Goal: Task Accomplishment & Management: Manage account settings

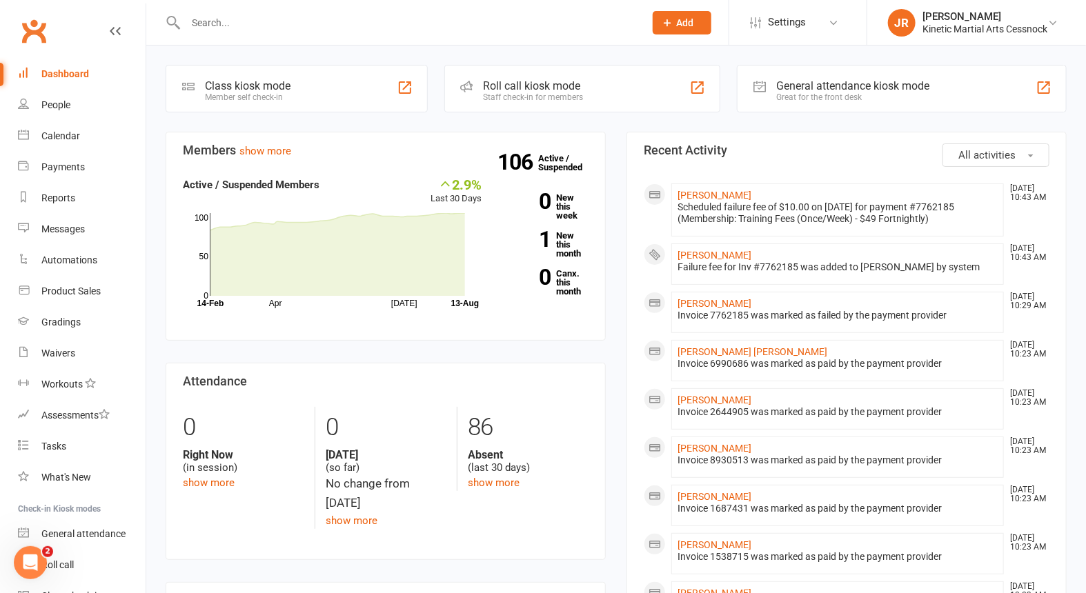
click at [232, 30] on input "text" at bounding box center [407, 22] width 453 height 19
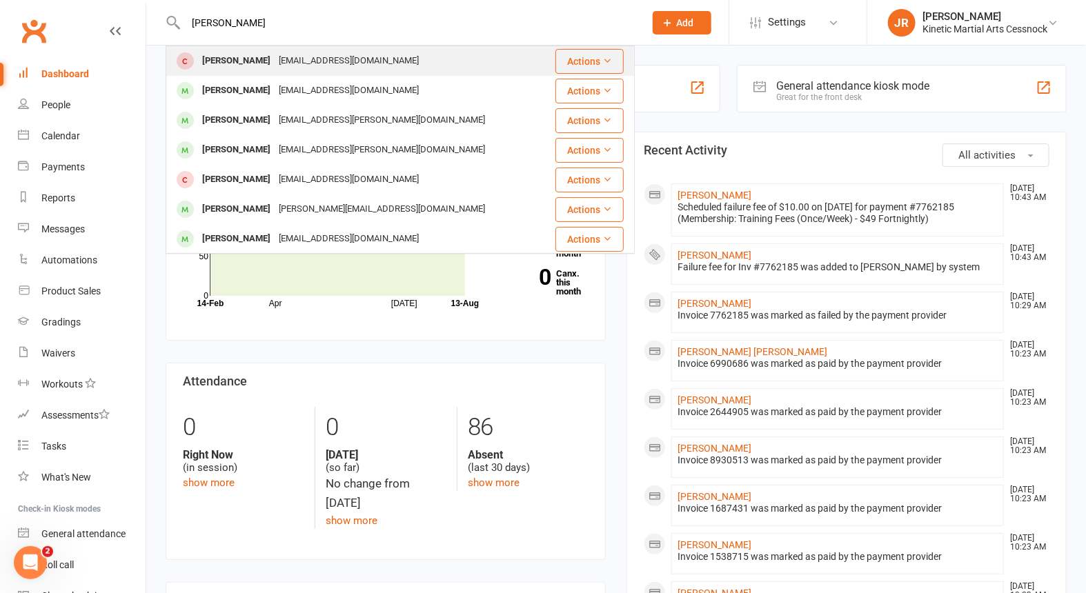
type input "[PERSON_NAME]"
click at [242, 59] on div "[PERSON_NAME]" at bounding box center [236, 61] width 77 height 20
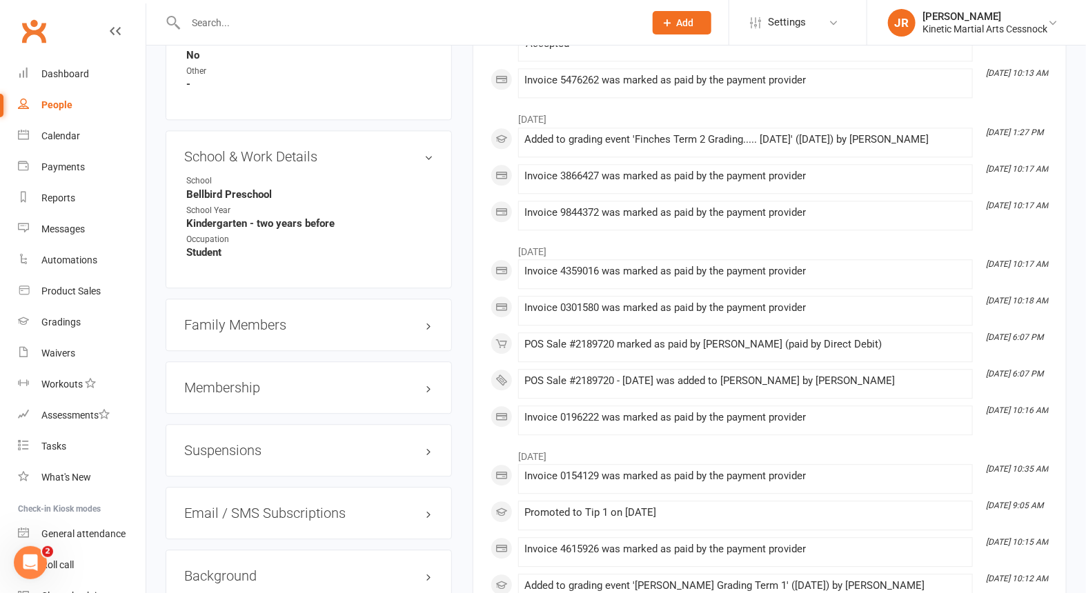
scroll to position [1498, 0]
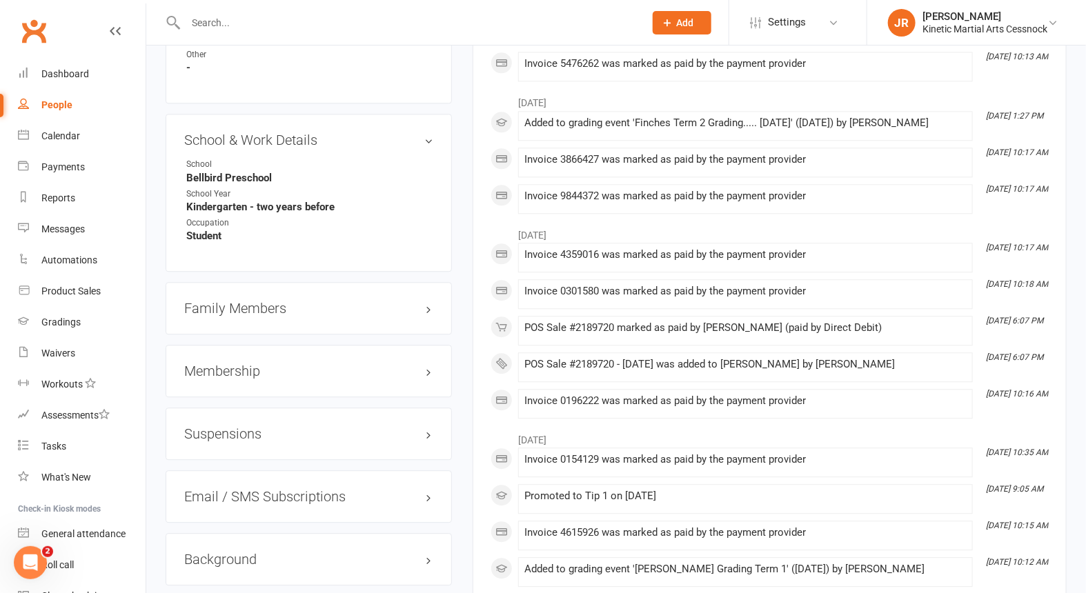
click at [428, 371] on h3 "Membership" at bounding box center [308, 371] width 249 height 15
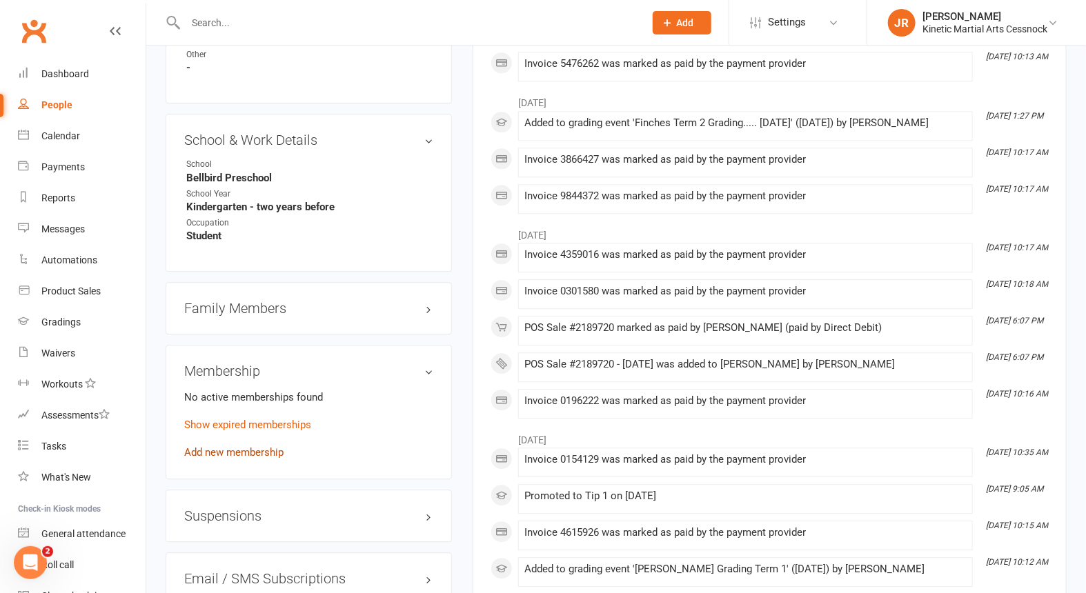
click at [232, 459] on link "Add new membership" at bounding box center [233, 452] width 99 height 12
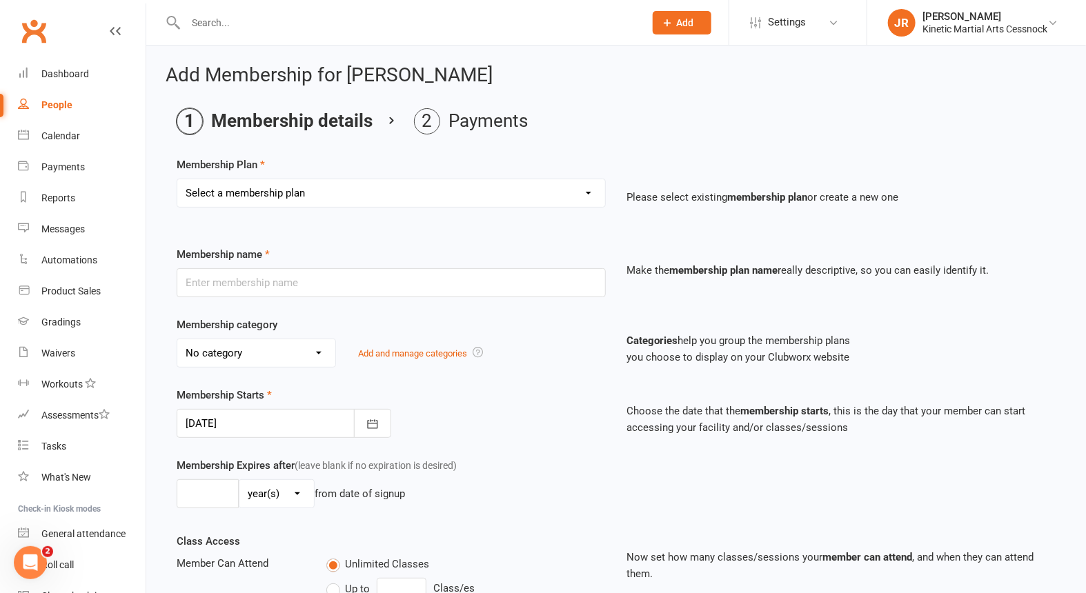
click at [316, 197] on select "Select a membership plan Create new Membership Plan Training Fees - $68 Fortnig…" at bounding box center [391, 193] width 428 height 28
select select "2"
click at [177, 179] on select "Select a membership plan Create new Membership Plan Training Fees - $68 Fortnig…" at bounding box center [391, 193] width 428 height 28
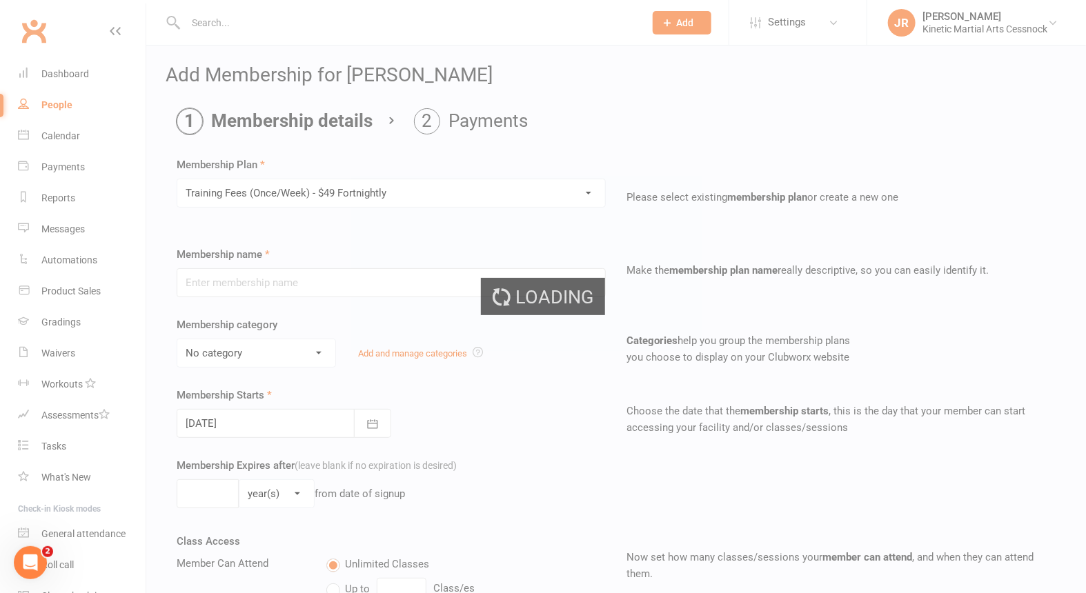
type input "Training Fees (Once/Week) - $49 Fortnightly"
select select "6"
type input "0"
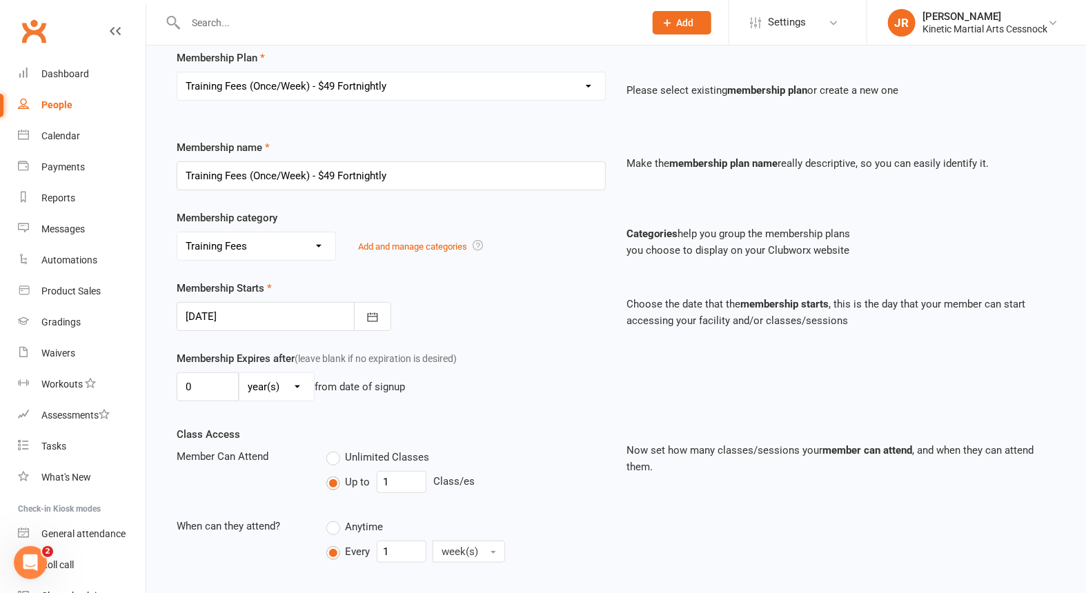
scroll to position [380, 0]
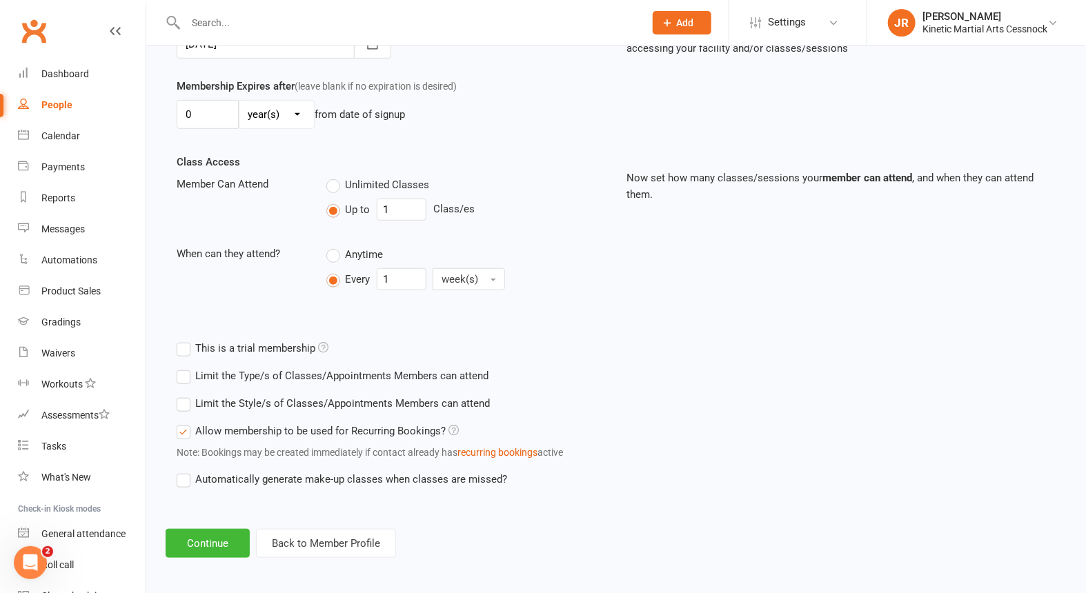
click at [331, 185] on label "Unlimited Classes" at bounding box center [377, 185] width 103 height 17
click at [331, 177] on input "Unlimited Classes" at bounding box center [330, 177] width 9 height 0
type input "0"
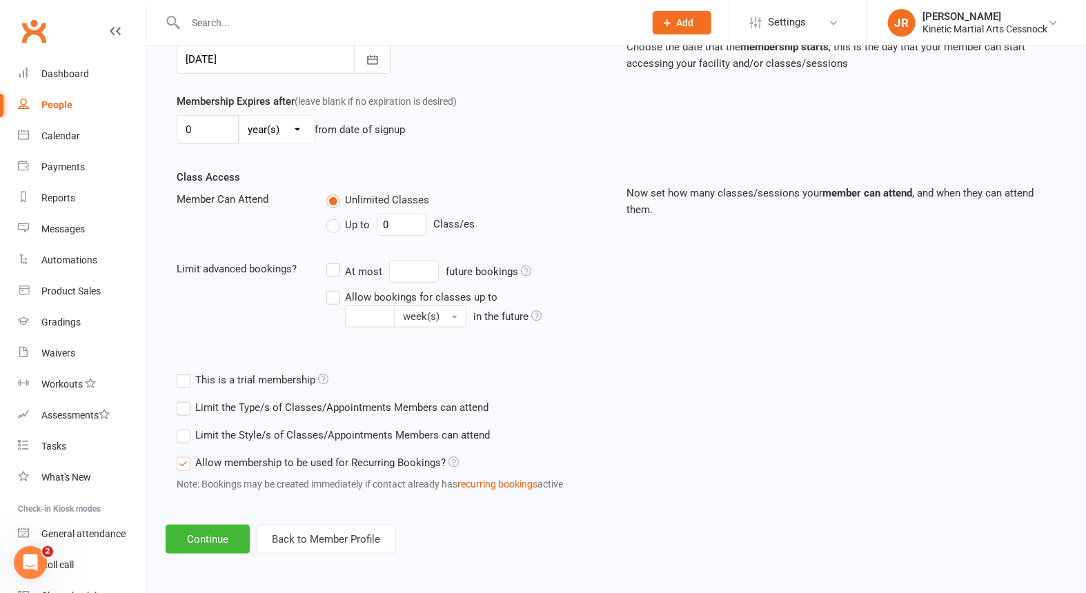
scroll to position [360, 0]
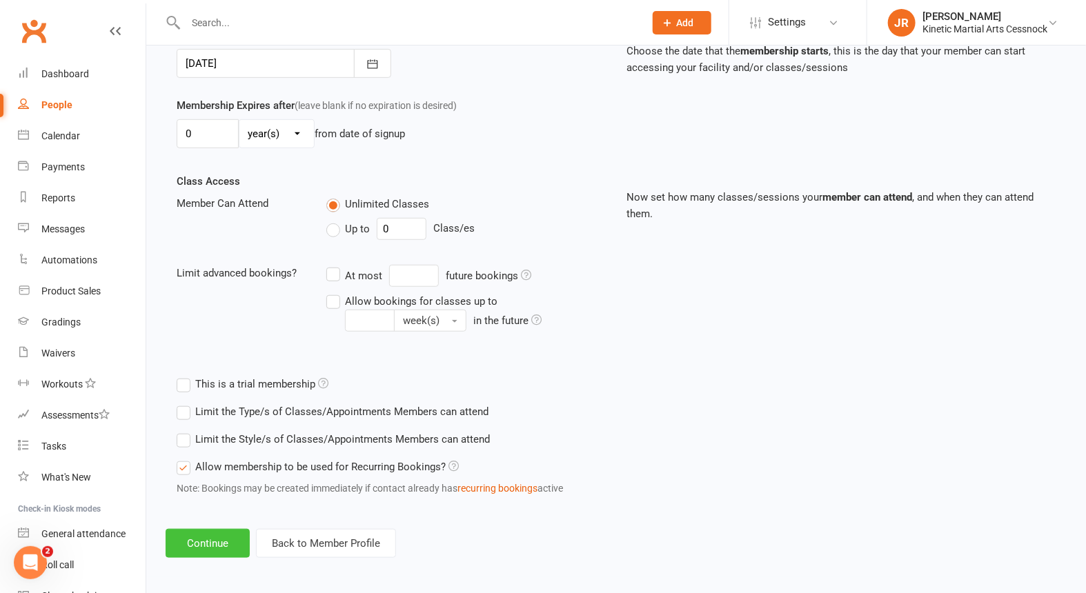
click at [190, 537] on button "Continue" at bounding box center [208, 543] width 84 height 29
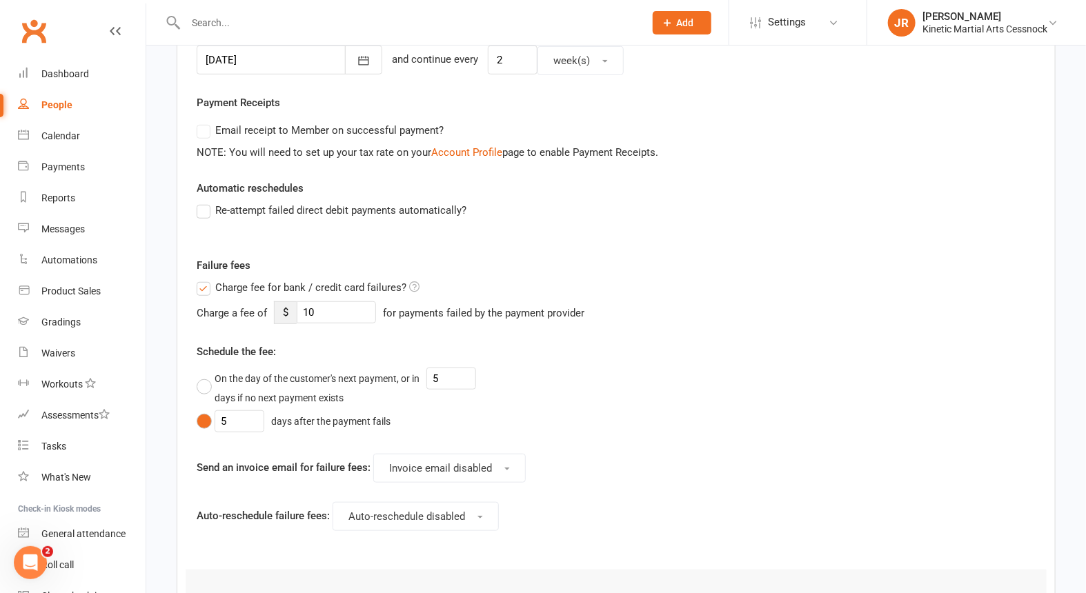
scroll to position [0, 0]
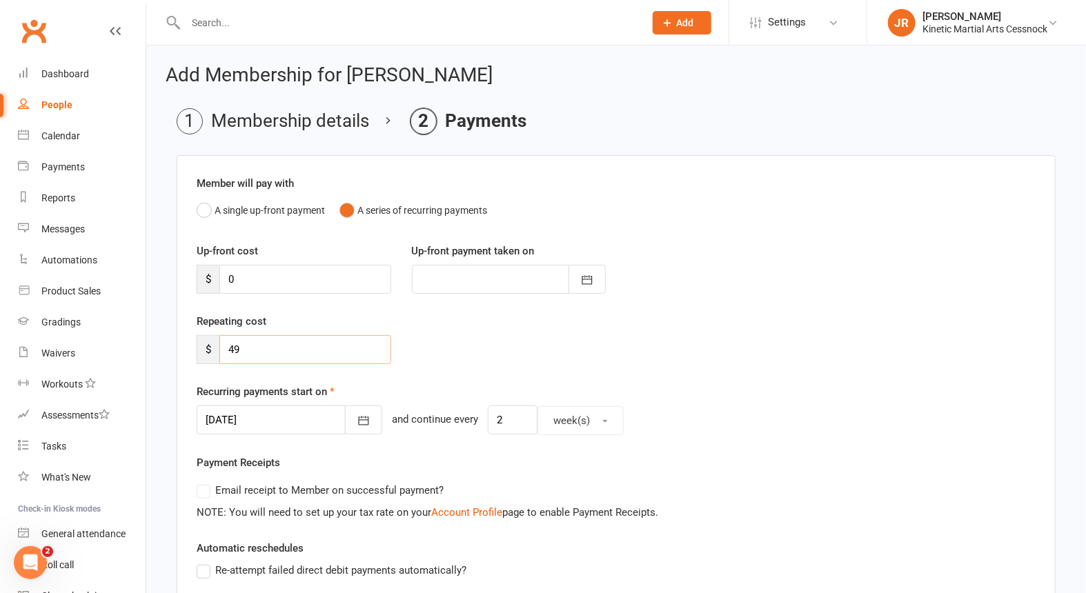
drag, startPoint x: 255, startPoint y: 345, endPoint x: 153, endPoint y: 343, distance: 102.1
click at [153, 344] on div "Add Membership for [PERSON_NAME] Membership details Payments Member will pay wi…" at bounding box center [616, 587] width 940 height 1082
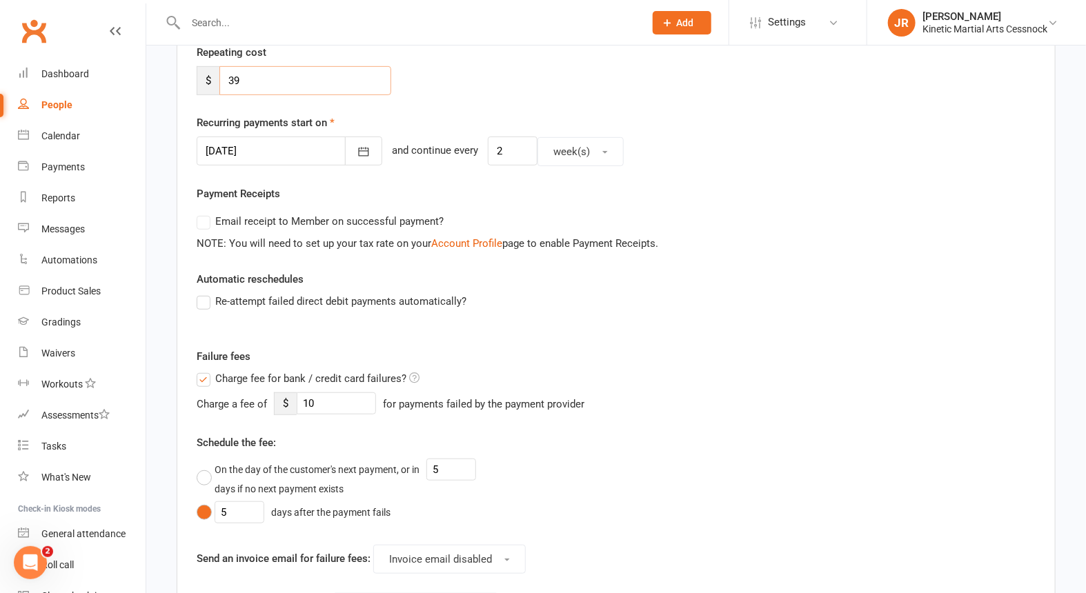
scroll to position [230, 0]
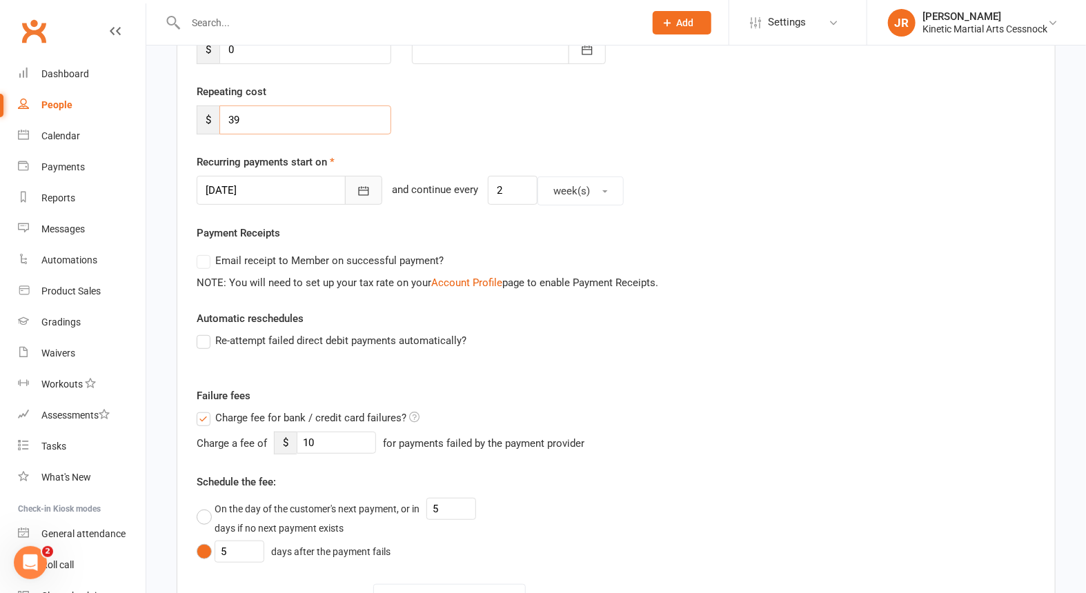
type input "39"
click at [357, 190] on icon "button" at bounding box center [364, 191] width 14 height 14
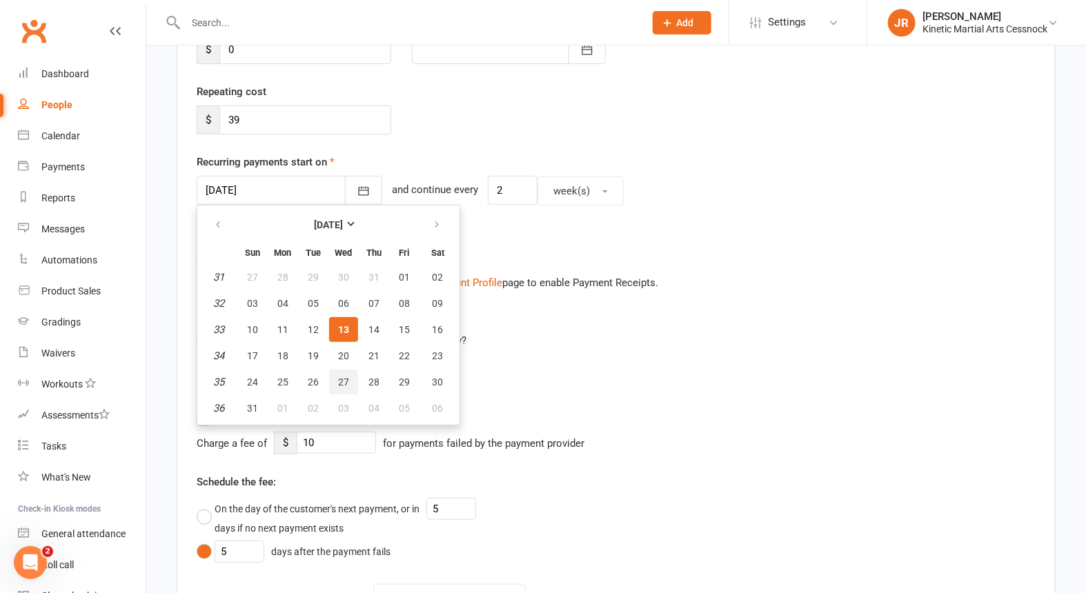
click at [342, 377] on span "27" at bounding box center [343, 382] width 11 height 11
type input "[DATE]"
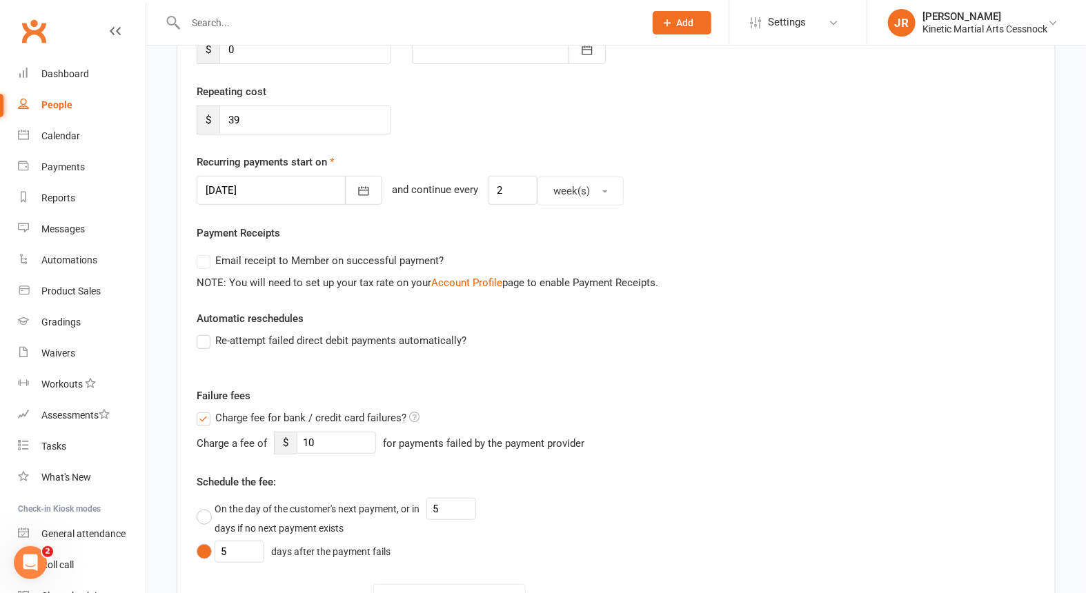
scroll to position [548, 0]
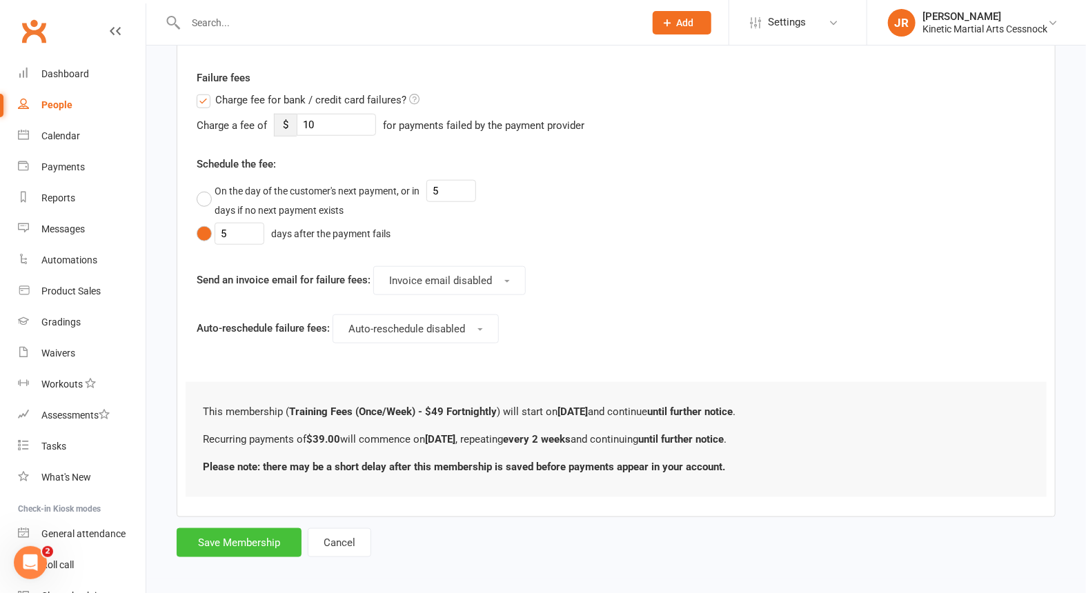
click at [246, 536] on button "Save Membership" at bounding box center [239, 543] width 125 height 29
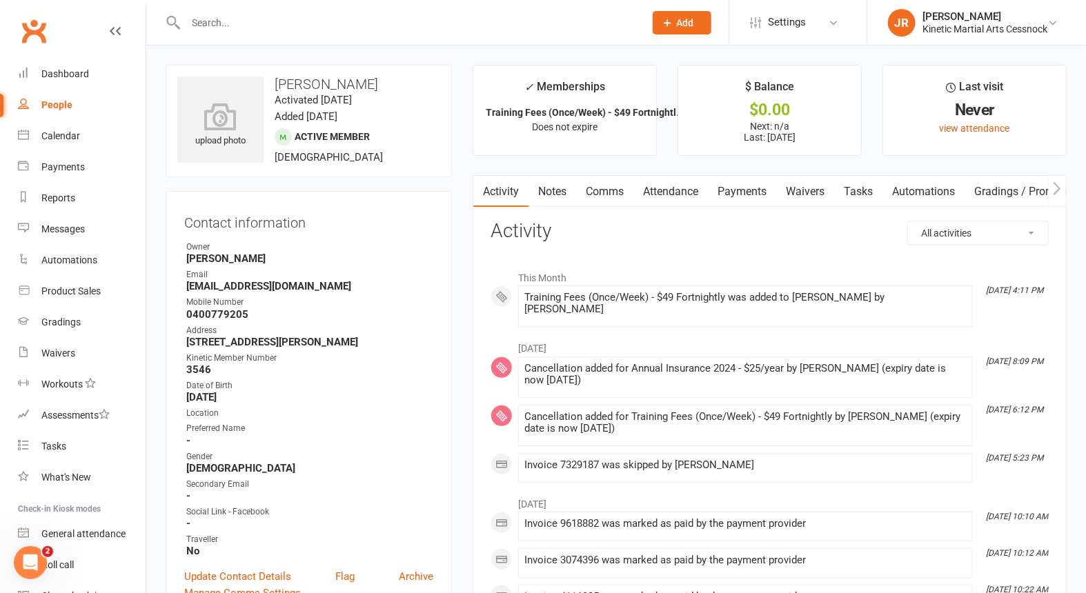
click at [314, 26] on input "text" at bounding box center [407, 22] width 453 height 19
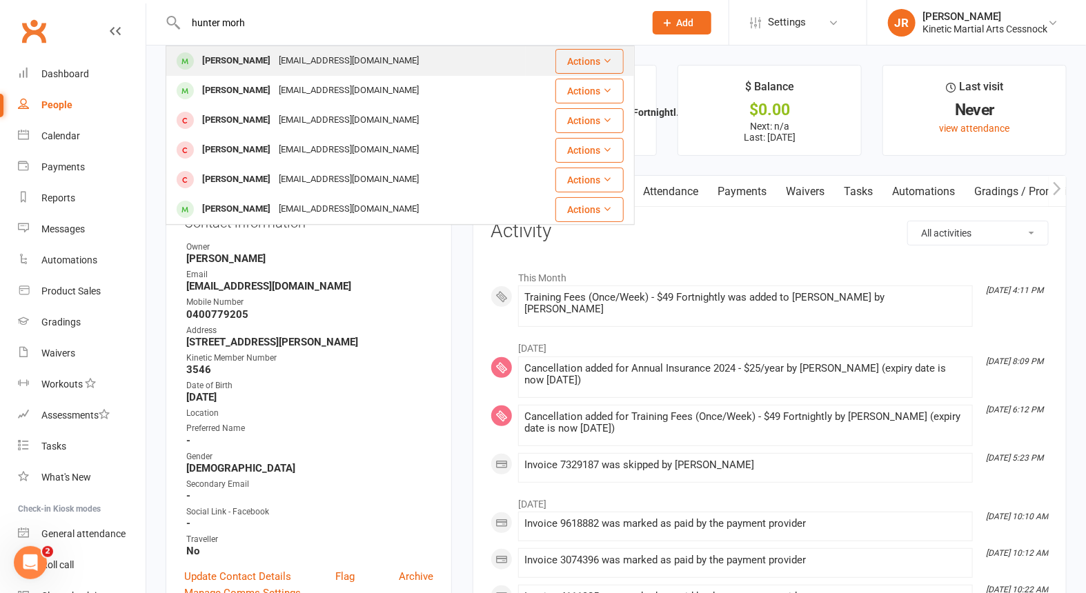
type input "hunter morh"
click at [248, 61] on div "[PERSON_NAME]" at bounding box center [236, 61] width 77 height 20
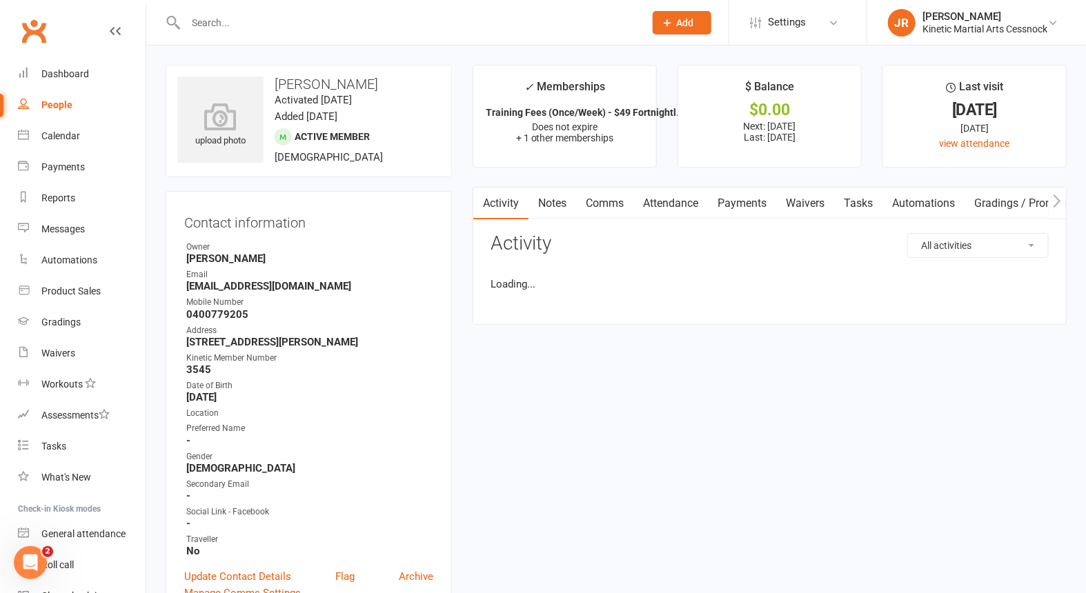
click at [732, 203] on link "Payments" at bounding box center [742, 204] width 68 height 32
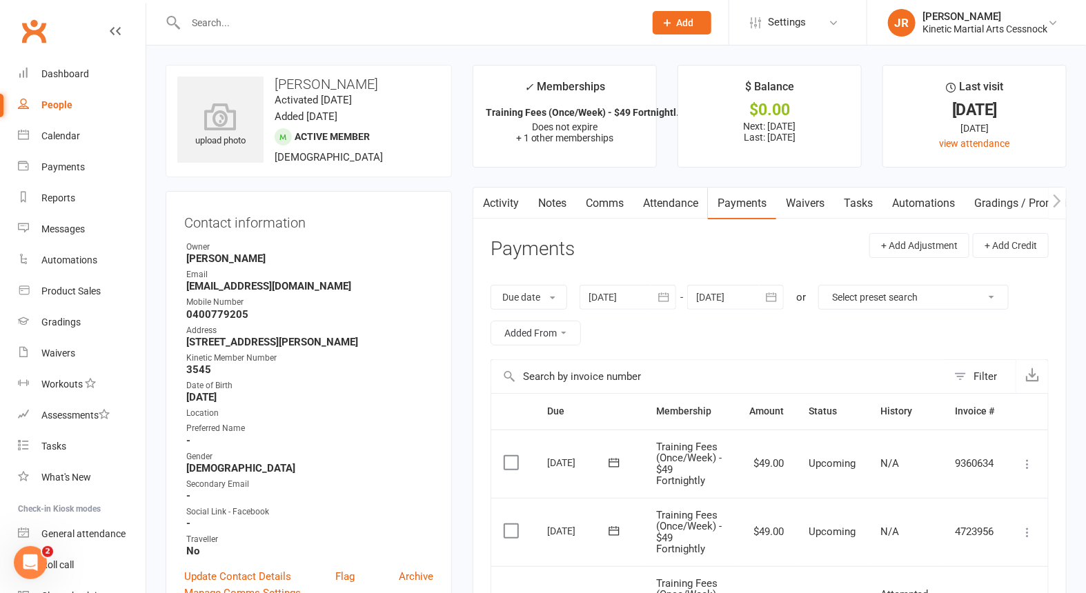
scroll to position [230, 0]
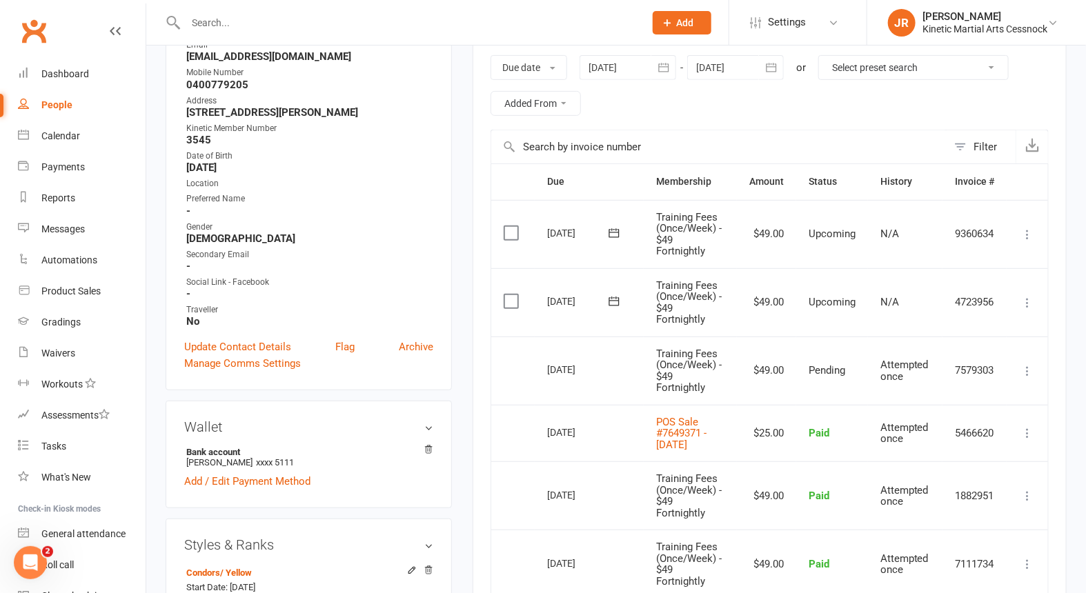
click at [257, 30] on input "text" at bounding box center [407, 22] width 453 height 19
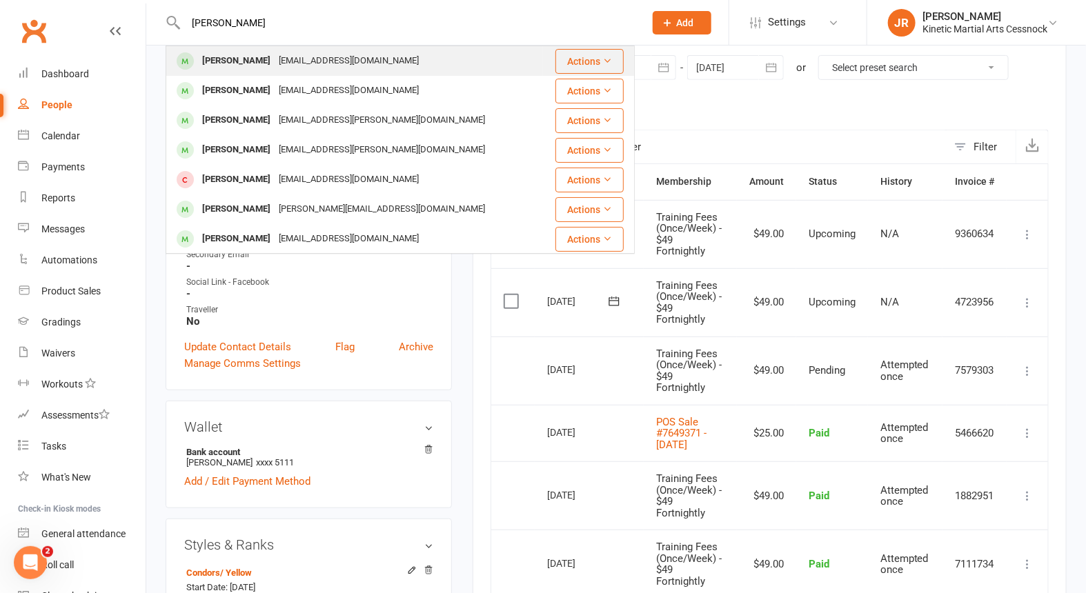
type input "[PERSON_NAME]"
click at [237, 64] on div "[PERSON_NAME]" at bounding box center [236, 61] width 77 height 20
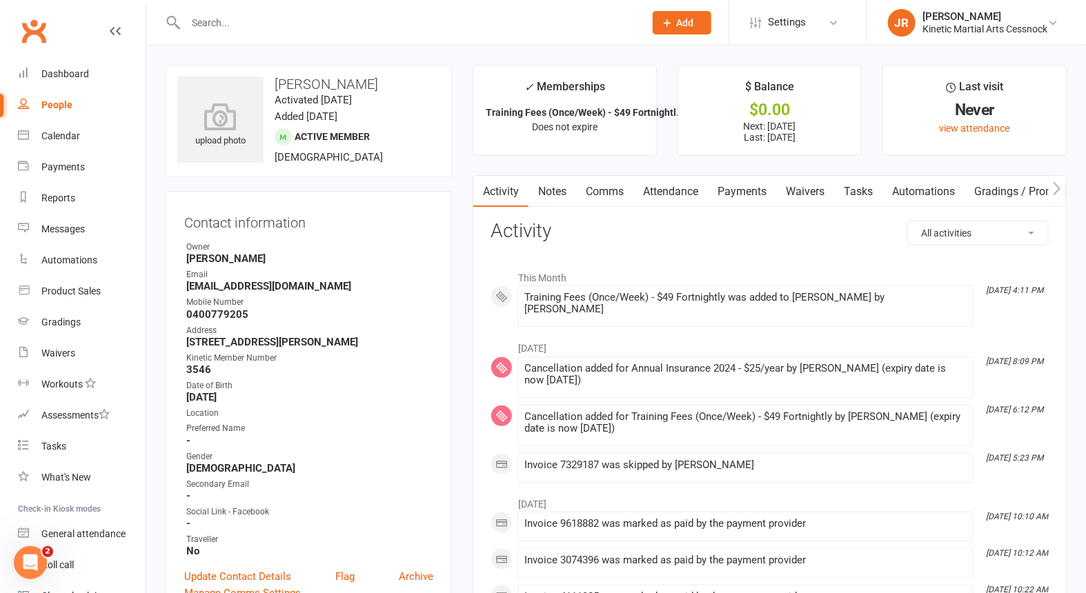
click at [751, 189] on link "Payments" at bounding box center [742, 192] width 68 height 32
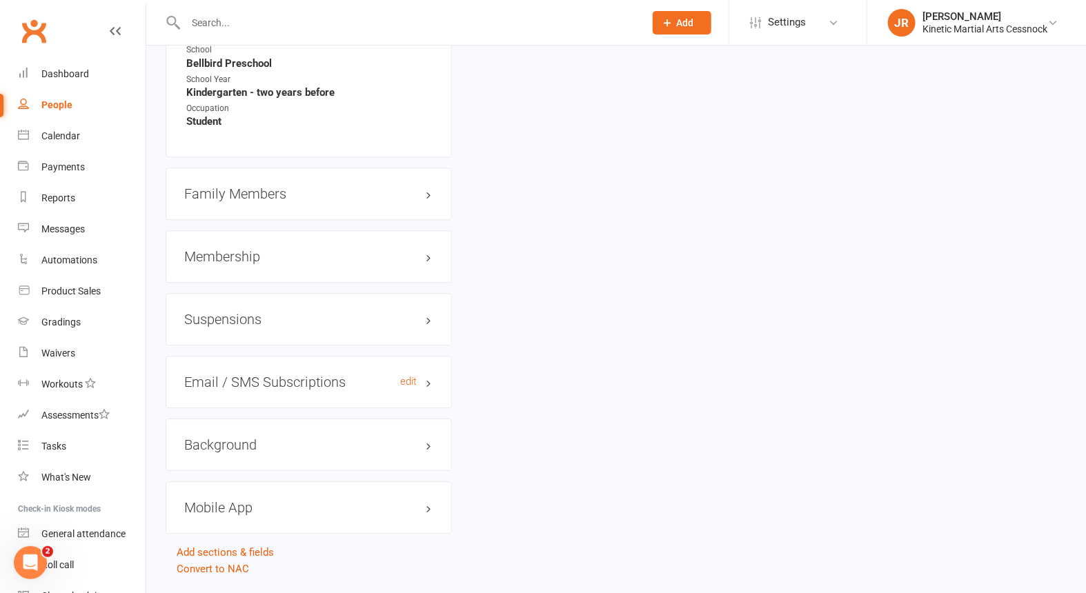
scroll to position [1424, 0]
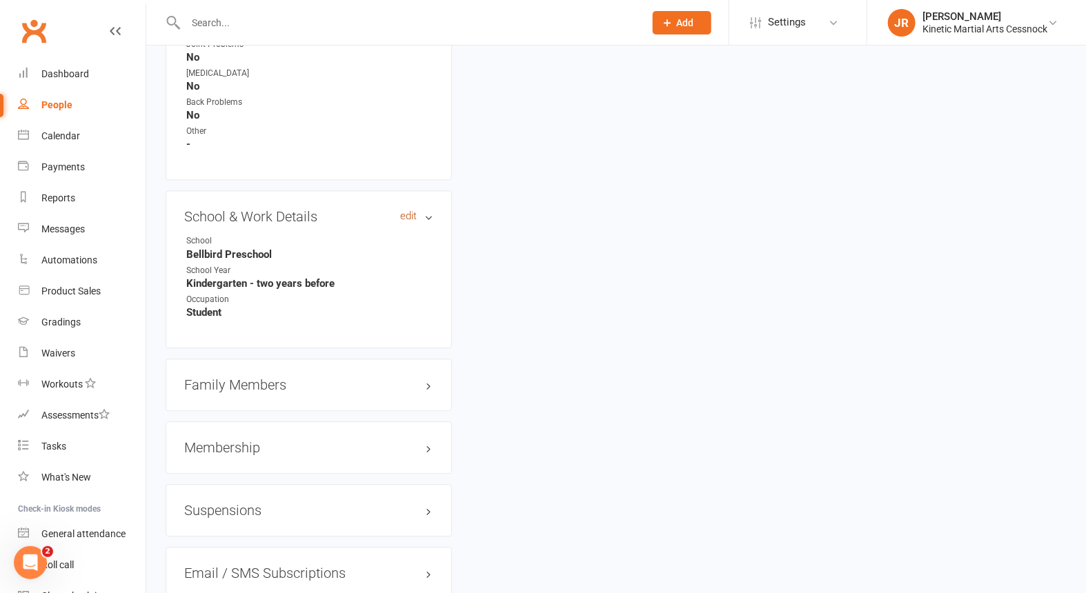
click at [411, 214] on link "edit" at bounding box center [408, 216] width 17 height 12
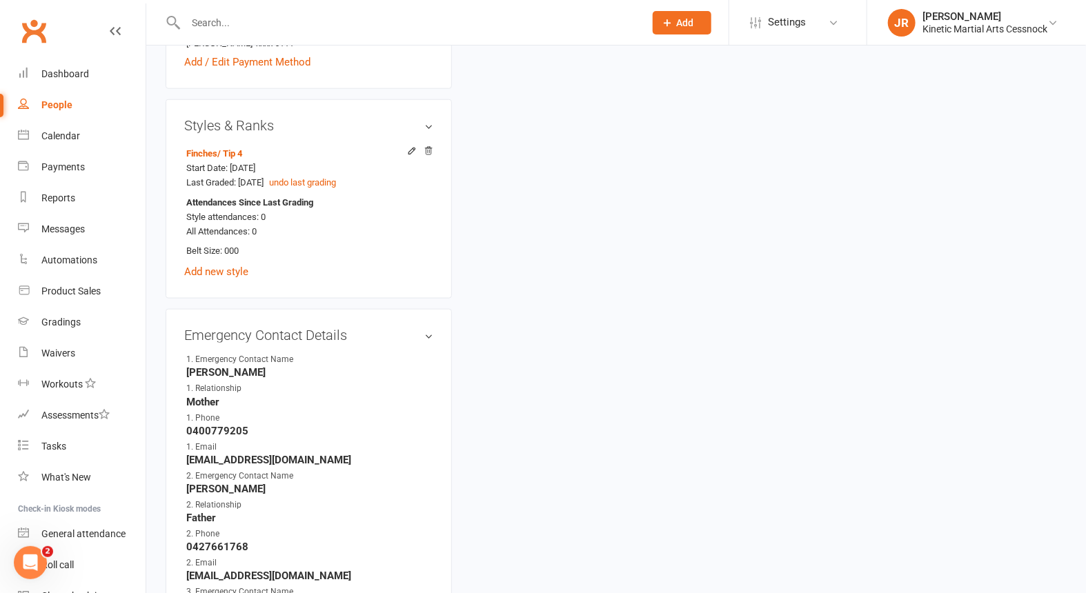
scroll to position [105, 0]
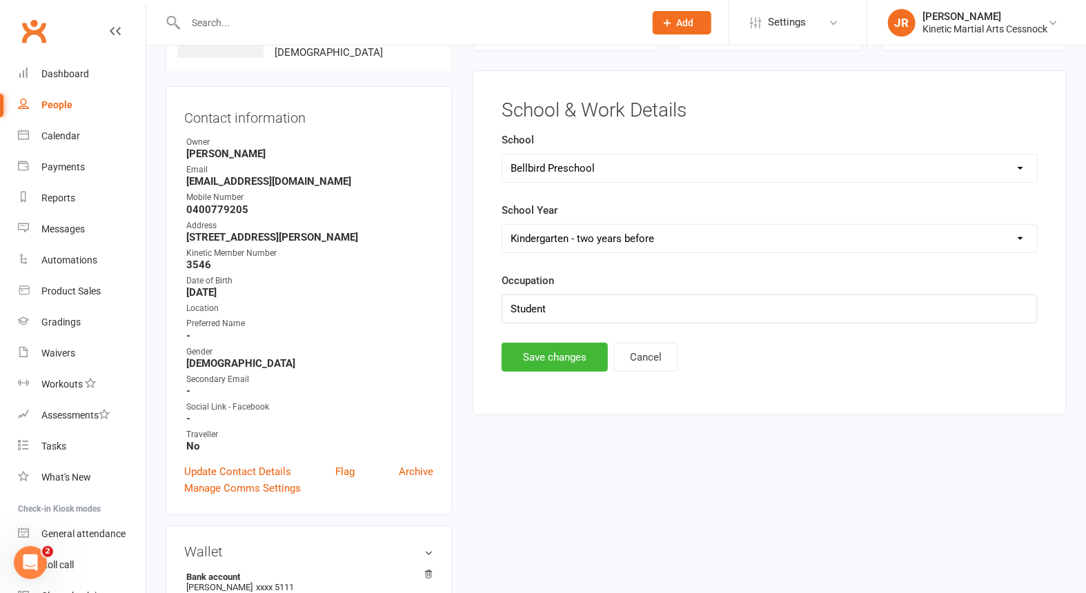
click at [977, 171] on select "Select [GEOGRAPHIC_DATA] [GEOGRAPHIC_DATA] [GEOGRAPHIC_DATA] [GEOGRAPHIC_DATA] …" at bounding box center [769, 169] width 535 height 28
select select "[GEOGRAPHIC_DATA]"
click at [502, 155] on select "Select [GEOGRAPHIC_DATA] [GEOGRAPHIC_DATA] [GEOGRAPHIC_DATA] [GEOGRAPHIC_DATA] …" at bounding box center [769, 169] width 535 height 28
click at [971, 234] on select "Select Pre-school/Day care Kindergarten - two years before Kindergarten - one y…" at bounding box center [769, 239] width 535 height 28
select select "Kindergarten"
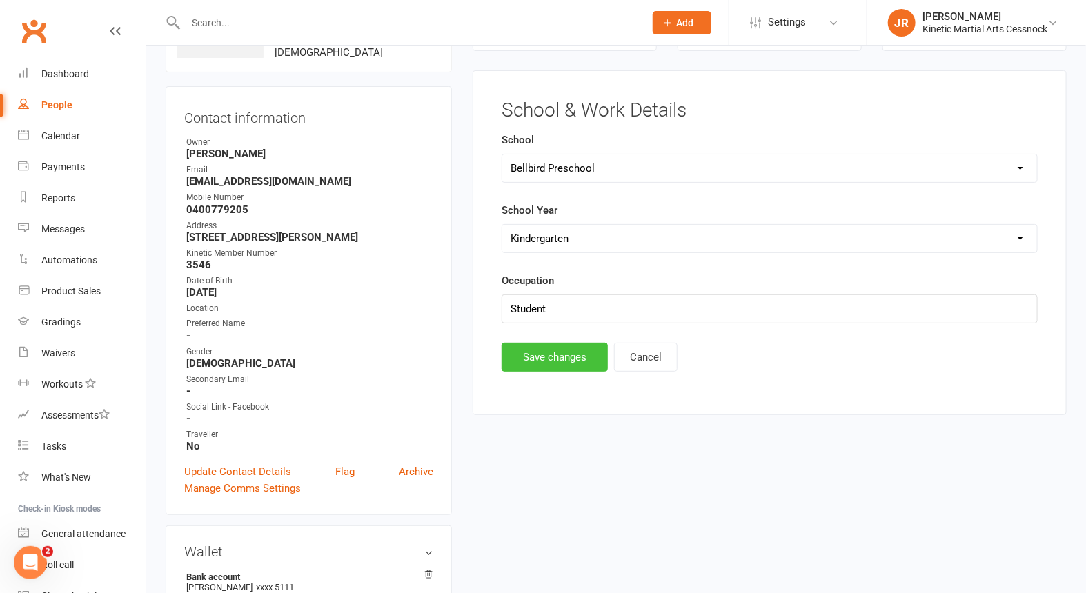
click at [502, 225] on select "Select Pre-school/Day care Kindergarten - two years before Kindergarten - one y…" at bounding box center [769, 239] width 535 height 28
click at [566, 353] on button "Save changes" at bounding box center [555, 357] width 106 height 29
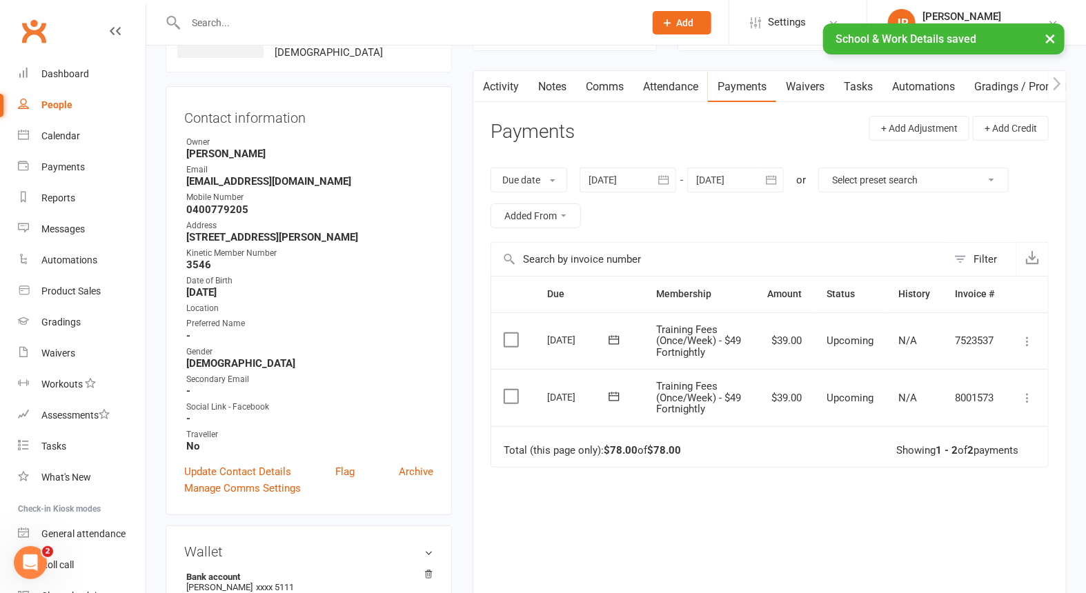
scroll to position [0, 0]
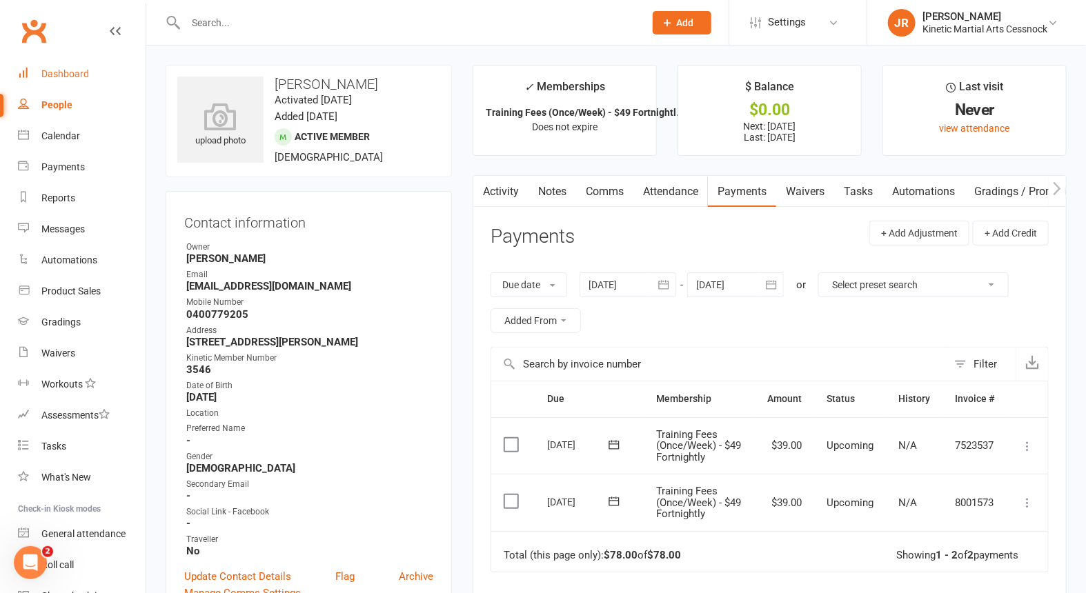
click at [50, 75] on div "Dashboard" at bounding box center [65, 73] width 48 height 11
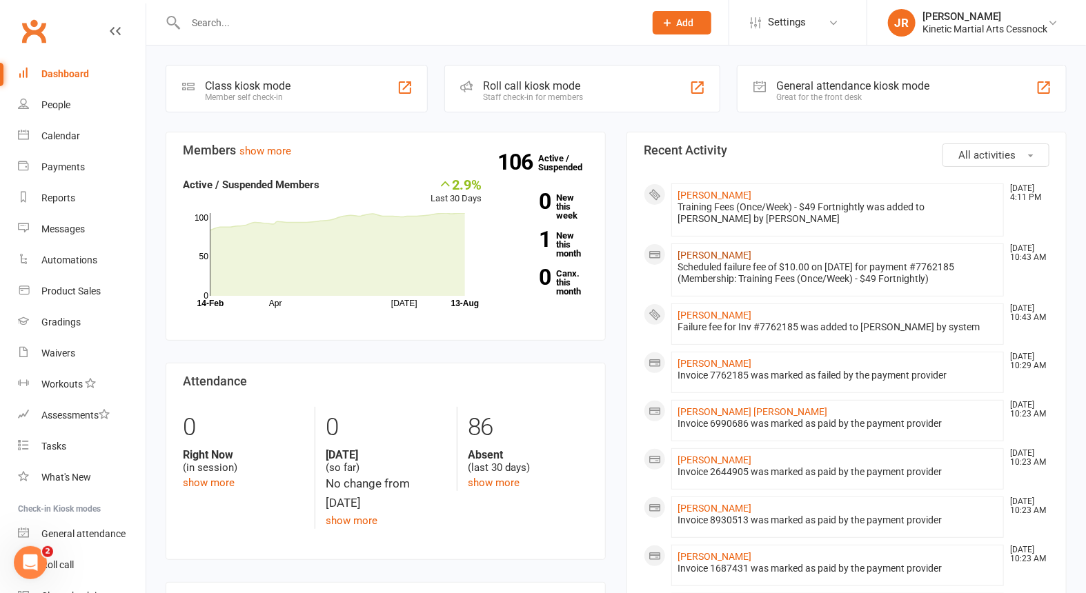
click at [722, 253] on link "[PERSON_NAME]" at bounding box center [715, 255] width 74 height 11
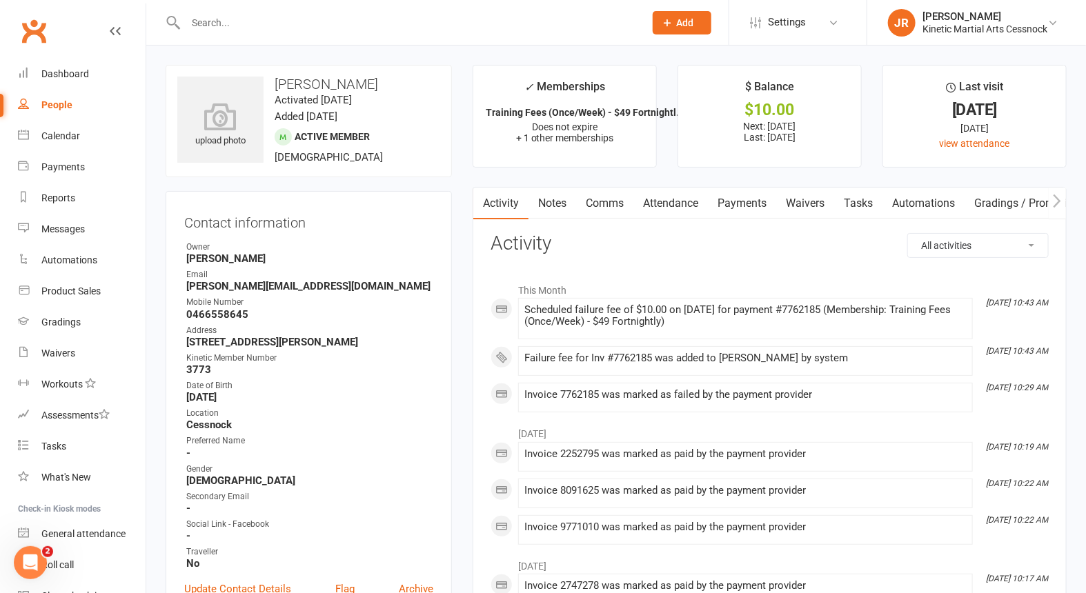
click at [742, 199] on link "Payments" at bounding box center [742, 204] width 68 height 32
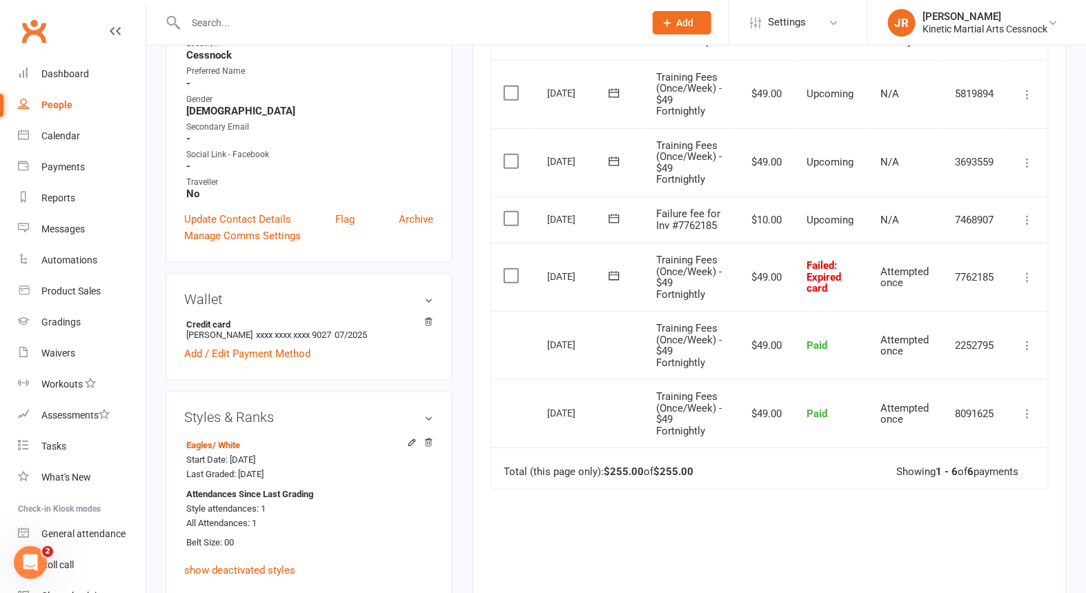
scroll to position [306, 0]
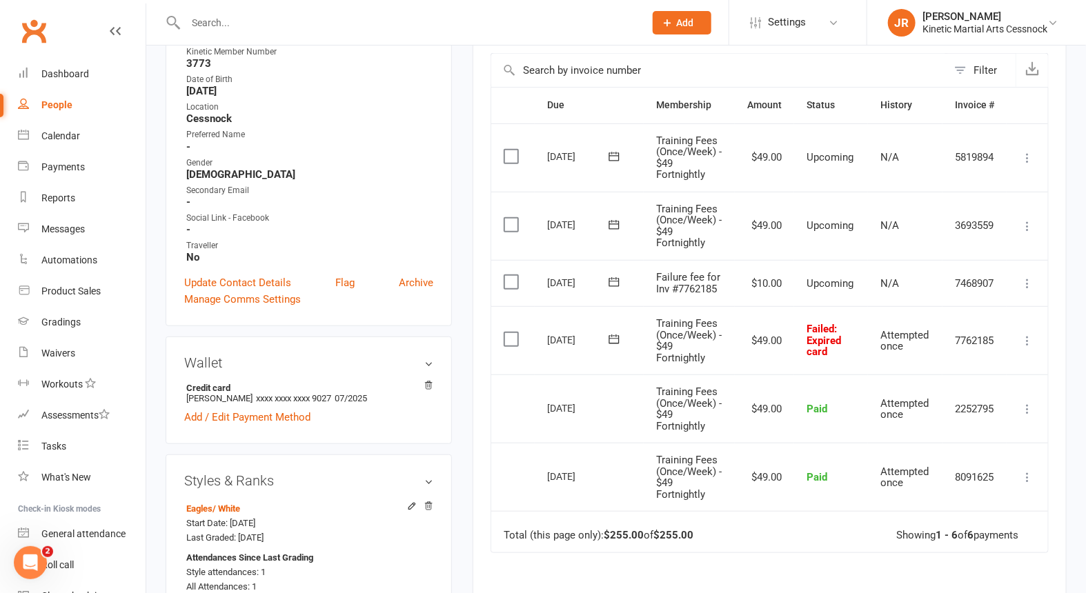
click at [1030, 277] on icon at bounding box center [1028, 284] width 14 height 14
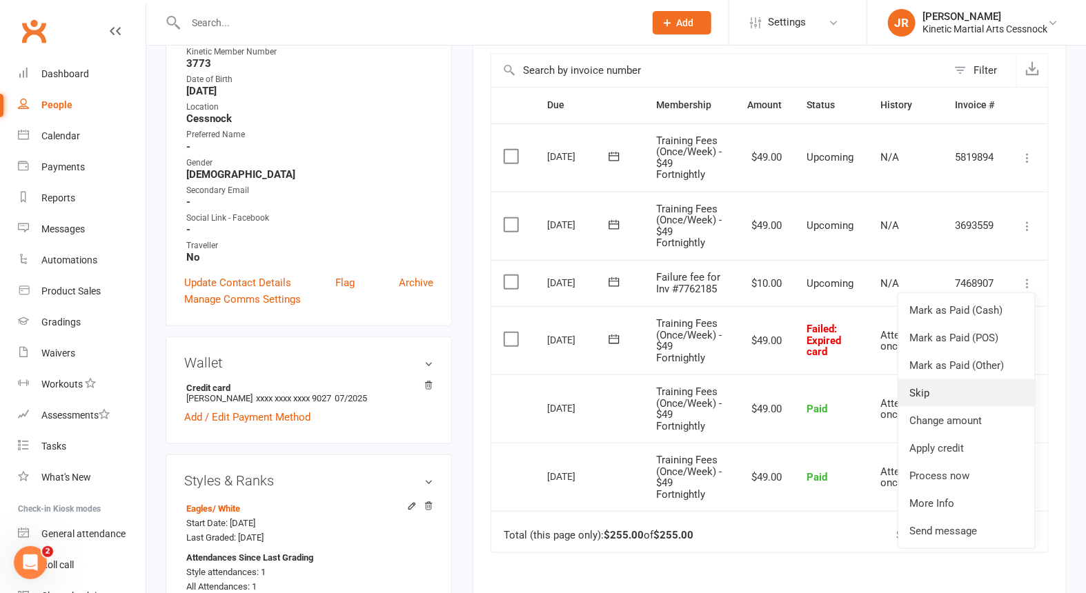
click at [936, 391] on link "Skip" at bounding box center [966, 394] width 137 height 28
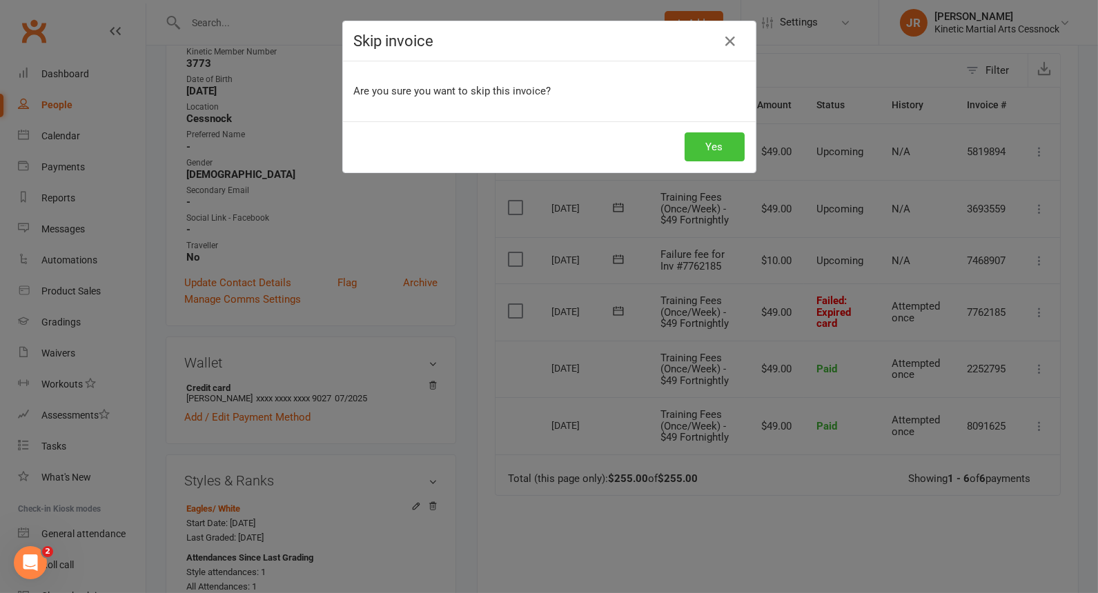
click at [725, 150] on button "Yes" at bounding box center [714, 146] width 60 height 29
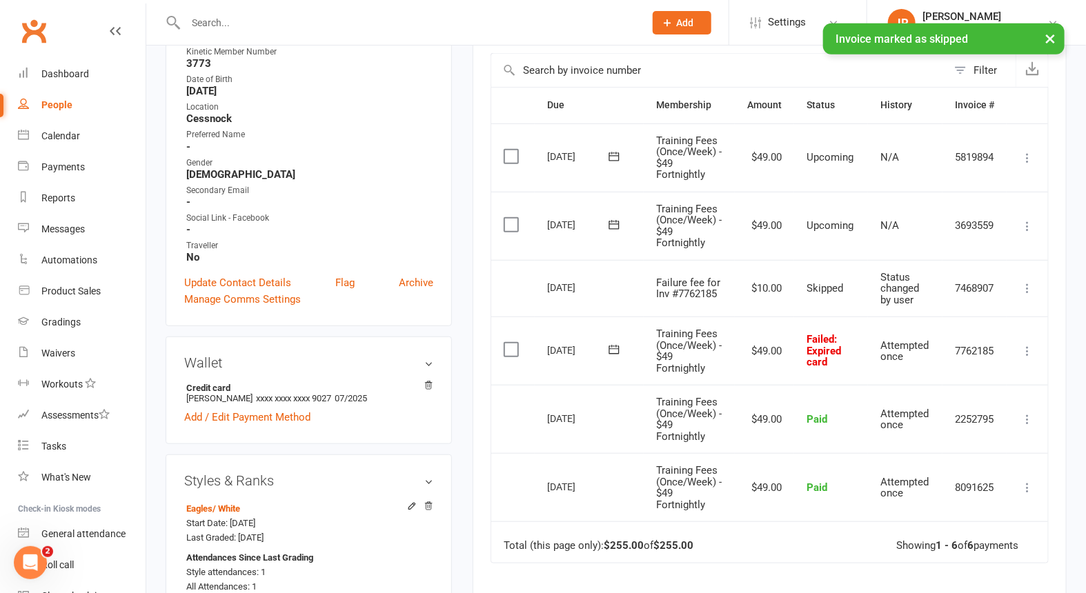
click at [1030, 347] on icon at bounding box center [1028, 351] width 14 height 14
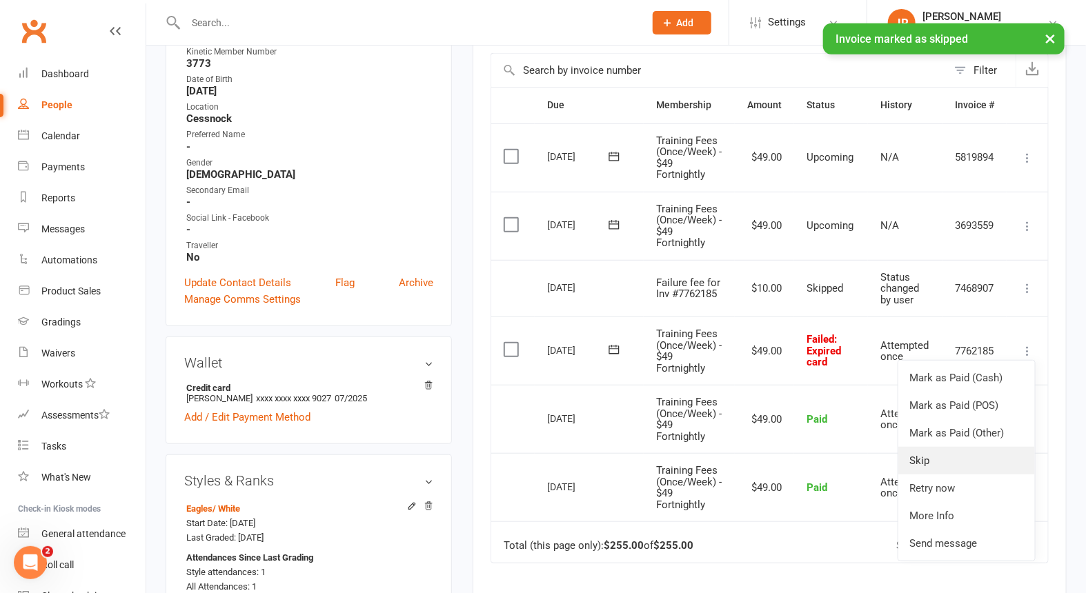
click at [922, 454] on link "Skip" at bounding box center [966, 461] width 137 height 28
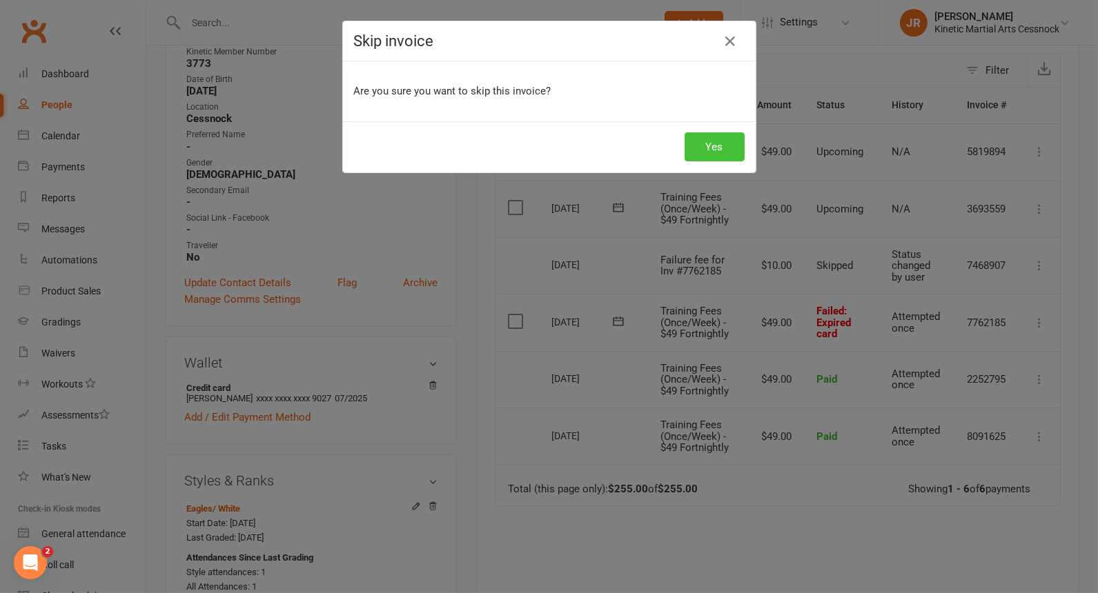
click at [719, 149] on button "Yes" at bounding box center [714, 146] width 60 height 29
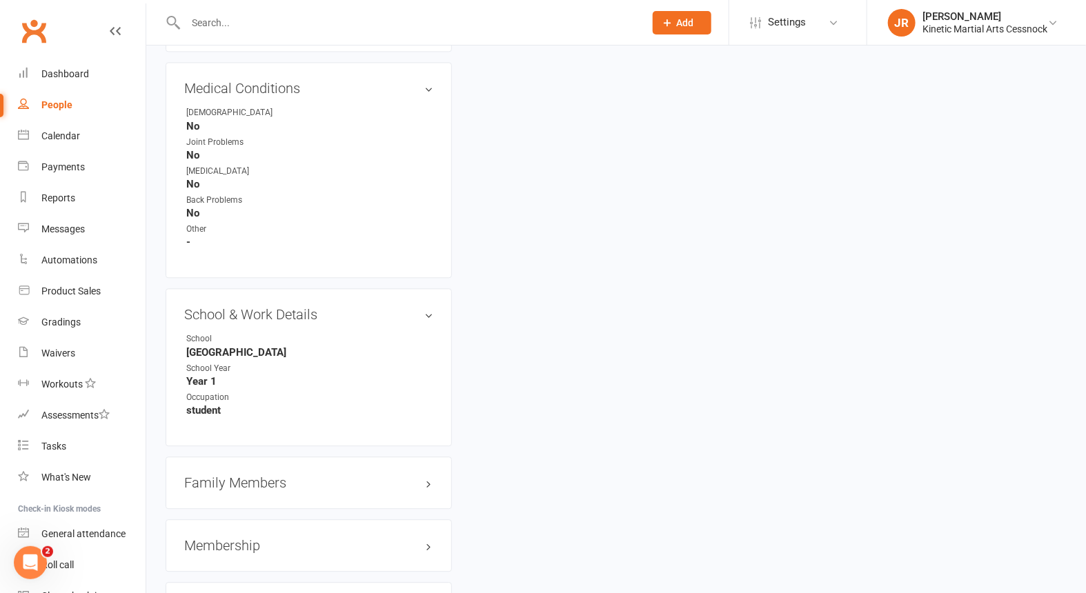
scroll to position [1457, 0]
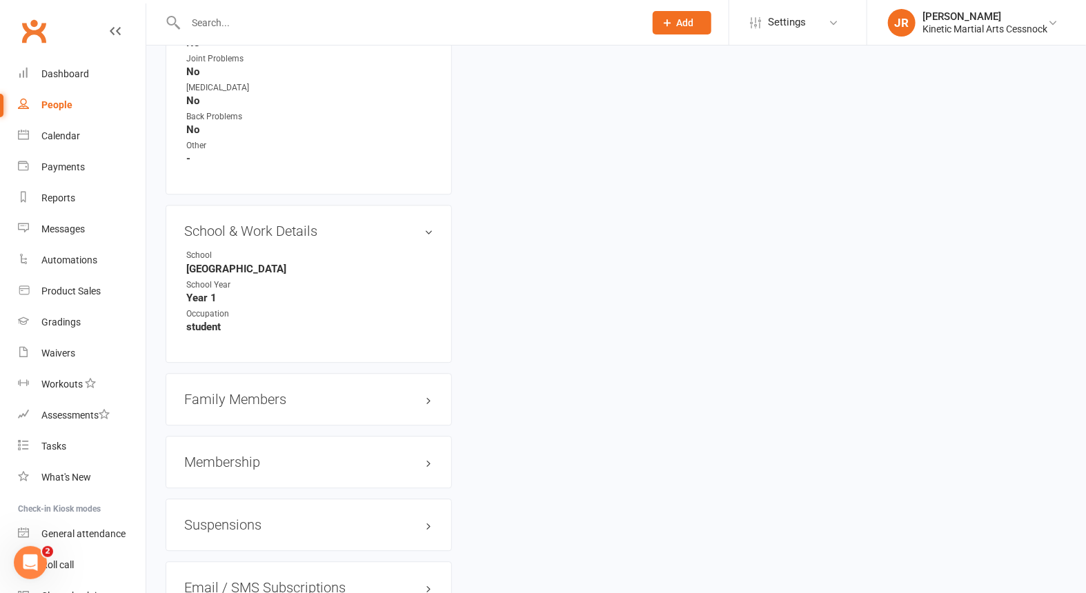
click at [426, 464] on h3 "Membership" at bounding box center [308, 462] width 249 height 15
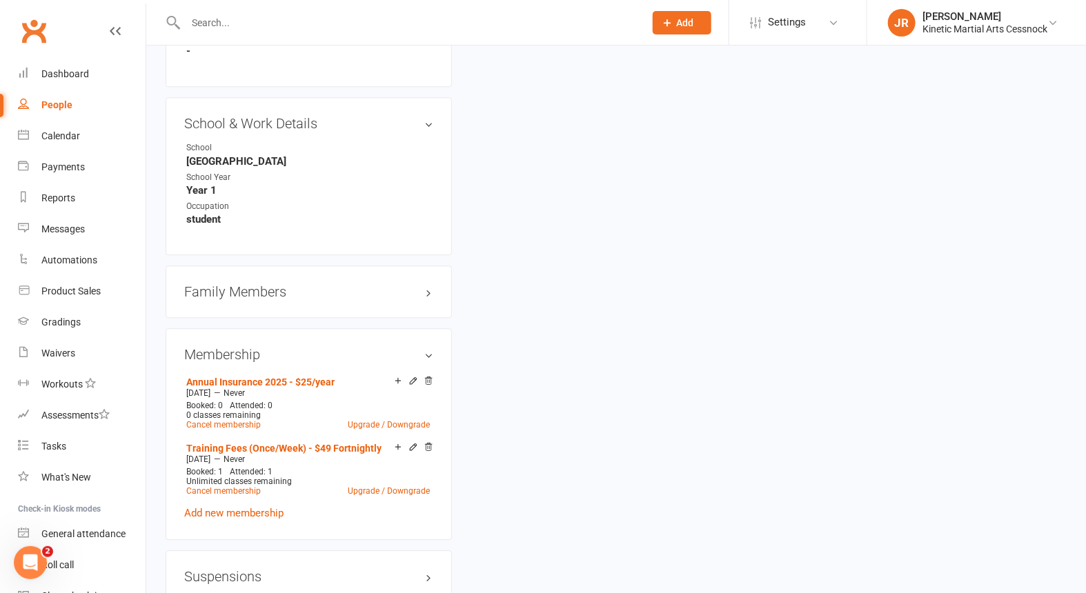
scroll to position [1610, 0]
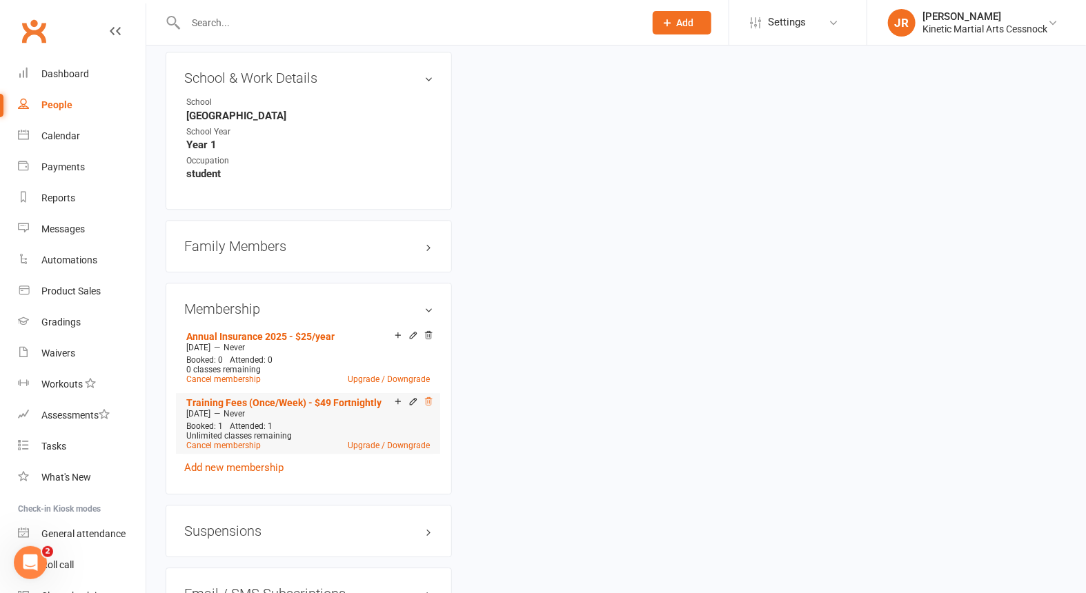
click at [431, 405] on icon at bounding box center [429, 402] width 10 height 10
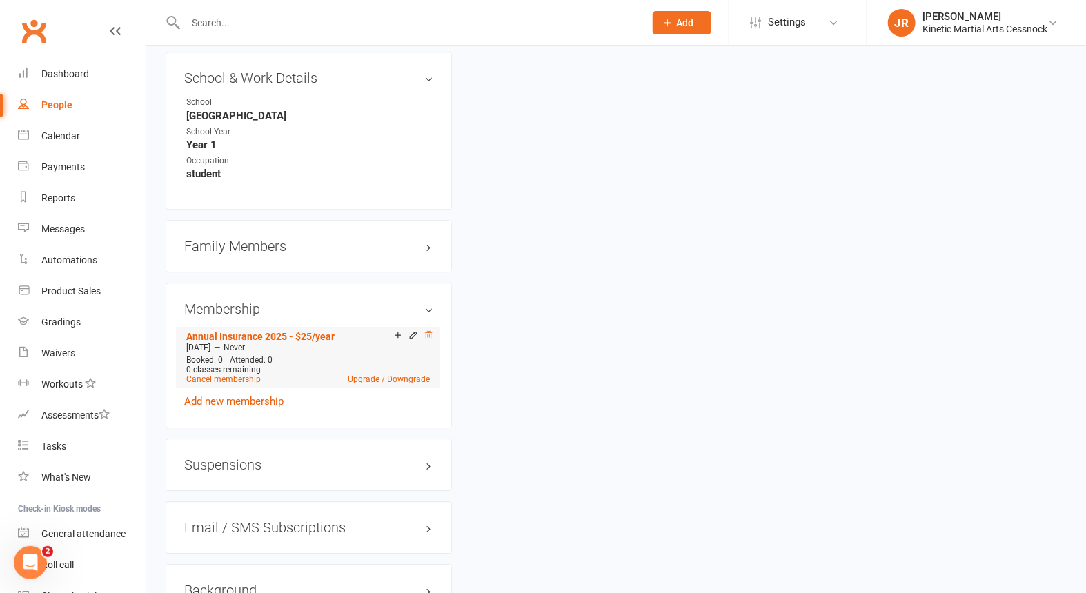
click at [428, 338] on icon at bounding box center [429, 336] width 10 height 10
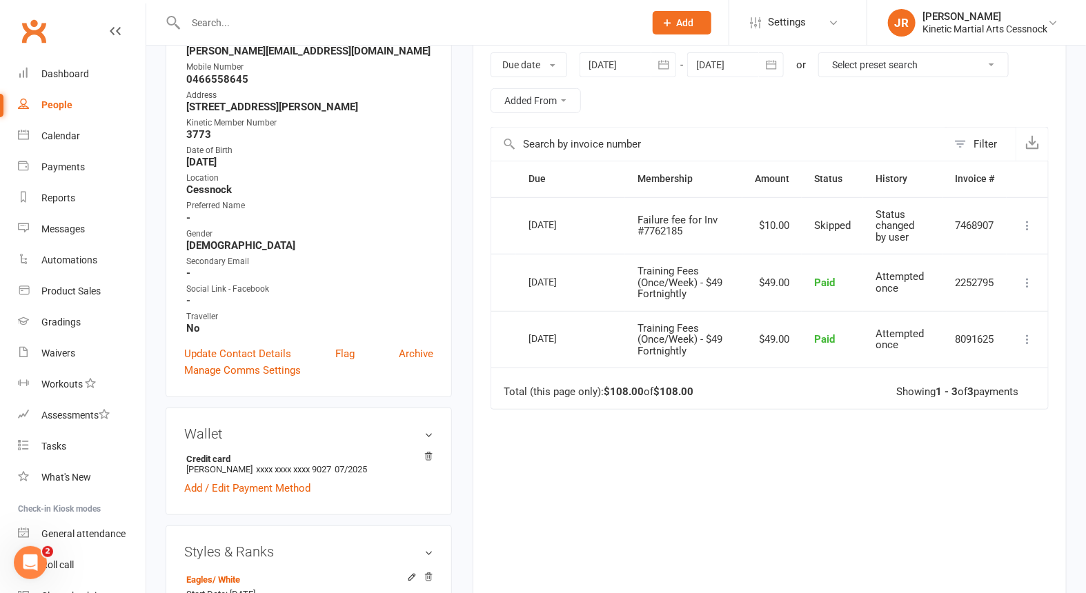
scroll to position [150, 0]
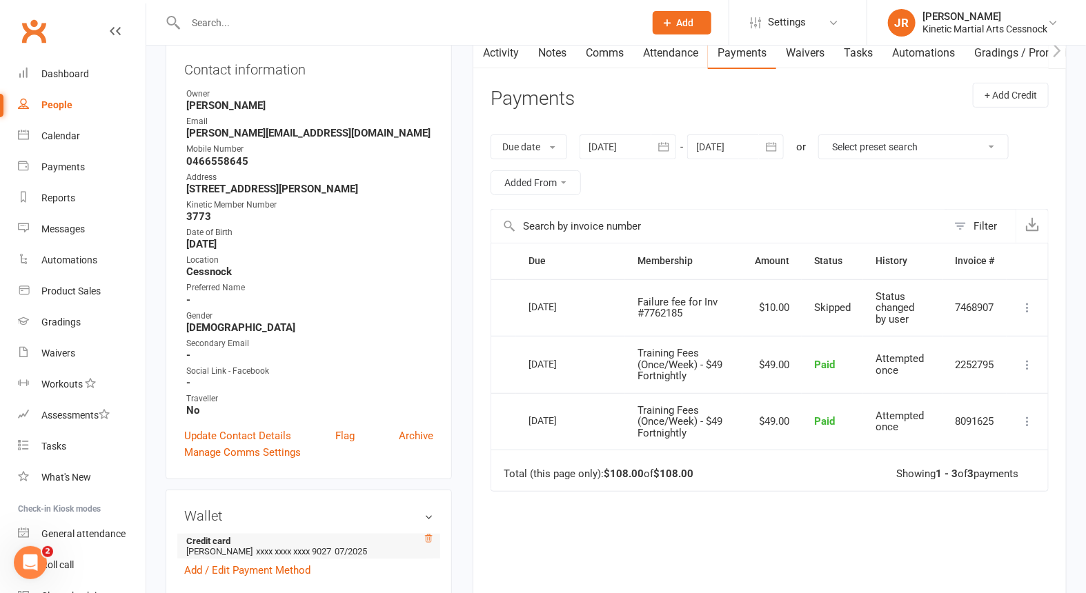
click at [429, 536] on icon at bounding box center [429, 539] width 10 height 10
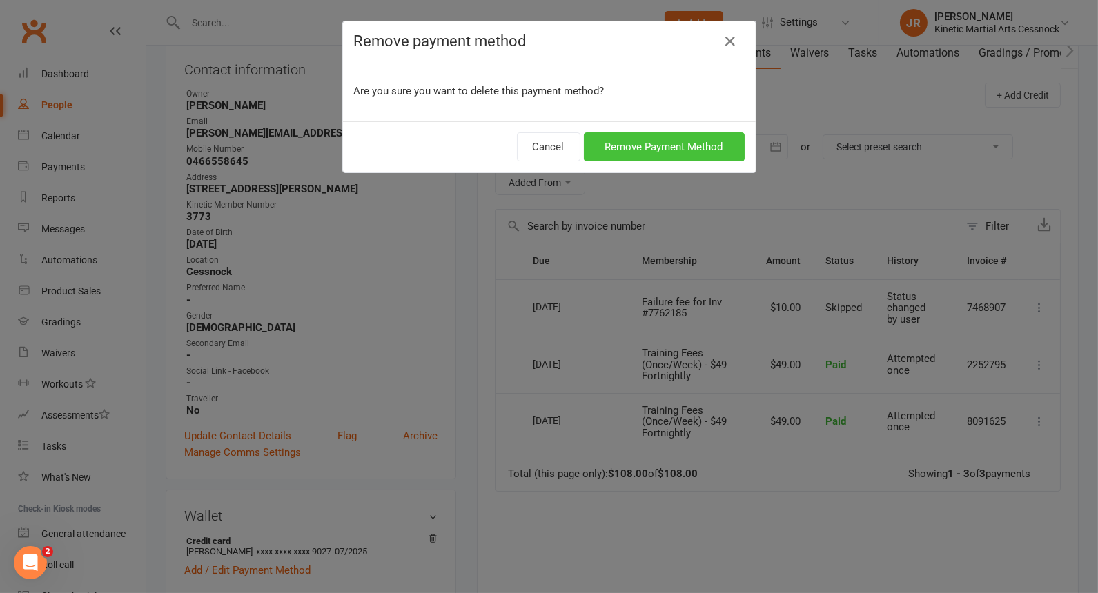
click at [623, 139] on button "Remove Payment Method" at bounding box center [664, 146] width 161 height 29
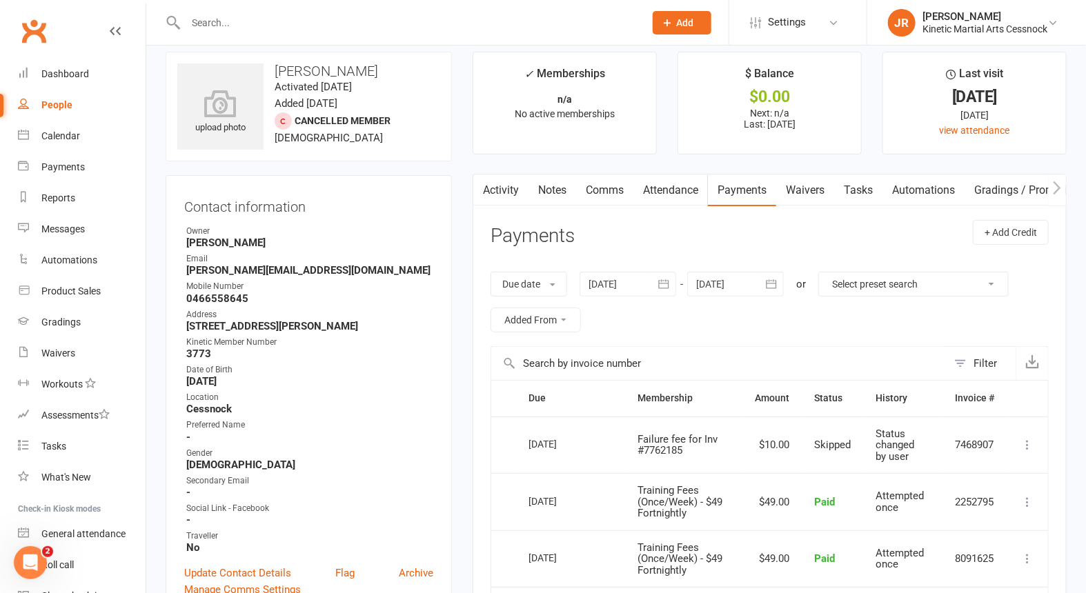
scroll to position [0, 0]
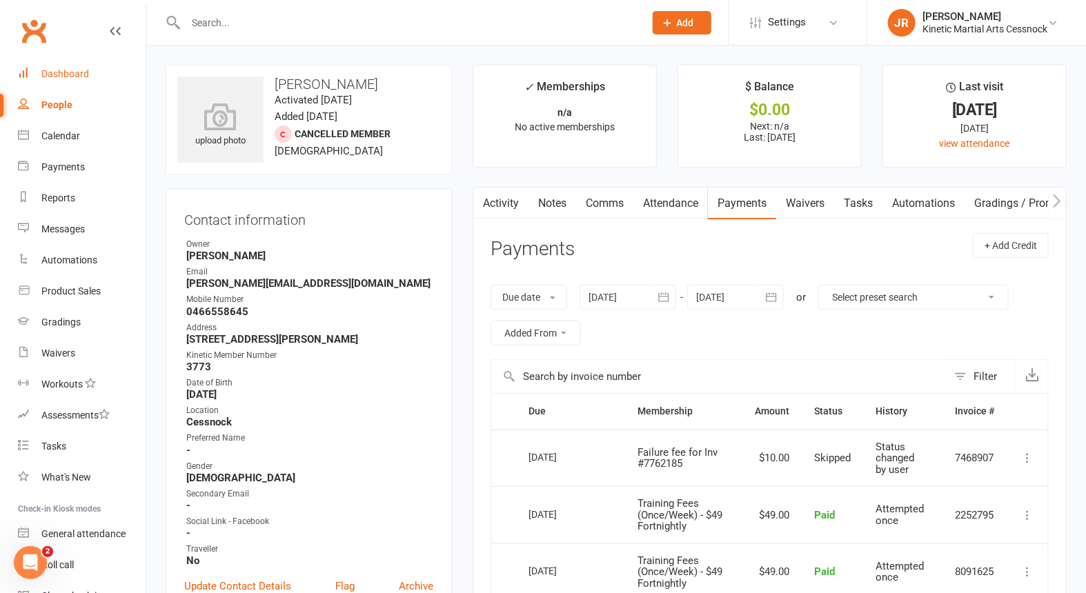
drag, startPoint x: 79, startPoint y: 75, endPoint x: 121, endPoint y: 74, distance: 41.4
click at [79, 75] on div "Dashboard" at bounding box center [65, 73] width 48 height 11
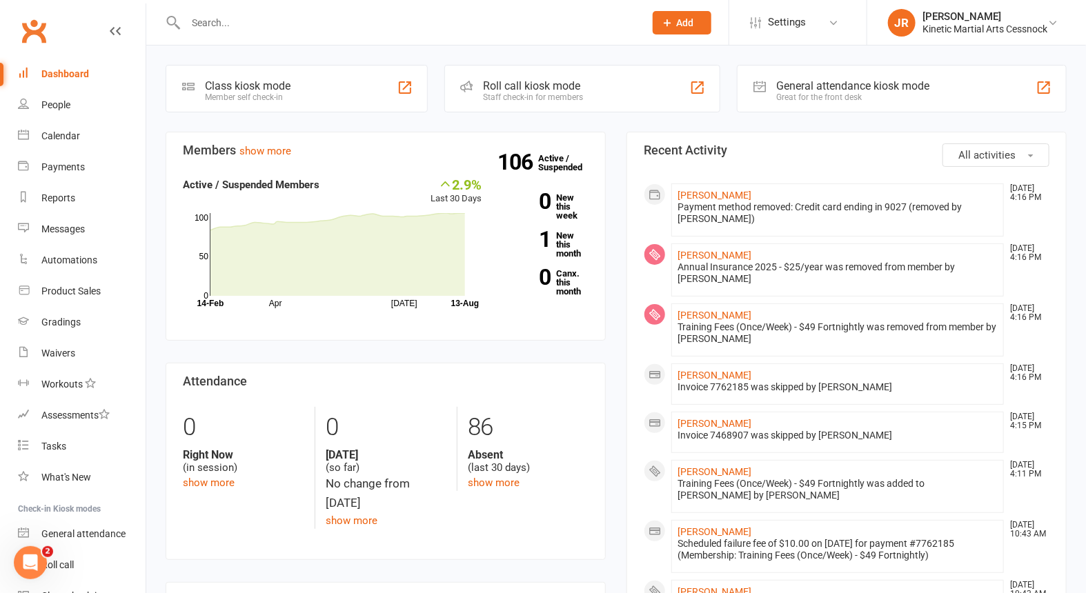
click at [331, 21] on input "text" at bounding box center [407, 22] width 453 height 19
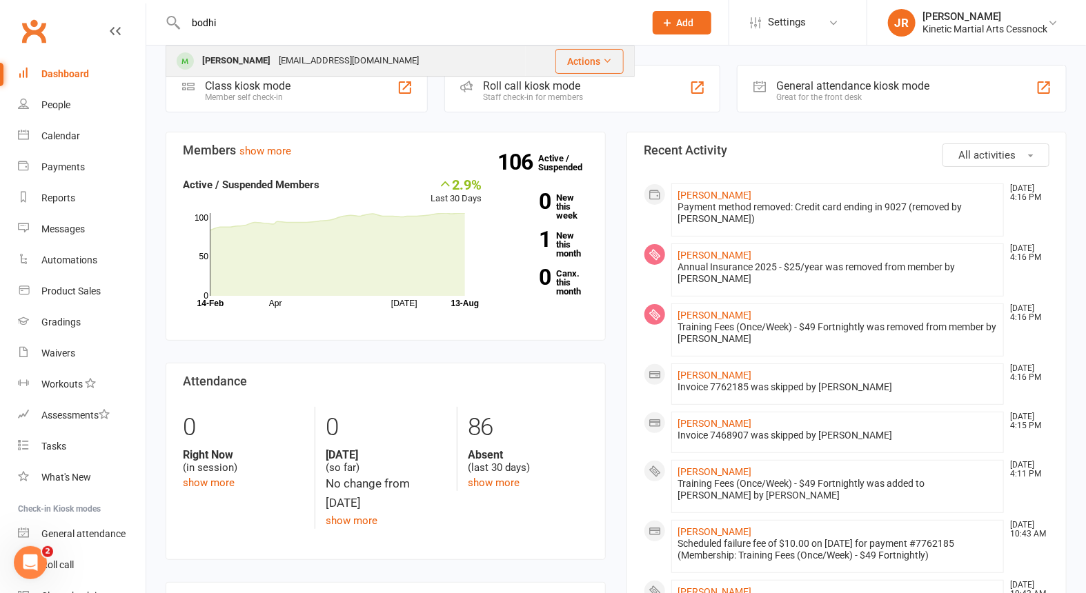
type input "bodhi"
click at [246, 56] on div "[PERSON_NAME]" at bounding box center [236, 61] width 77 height 20
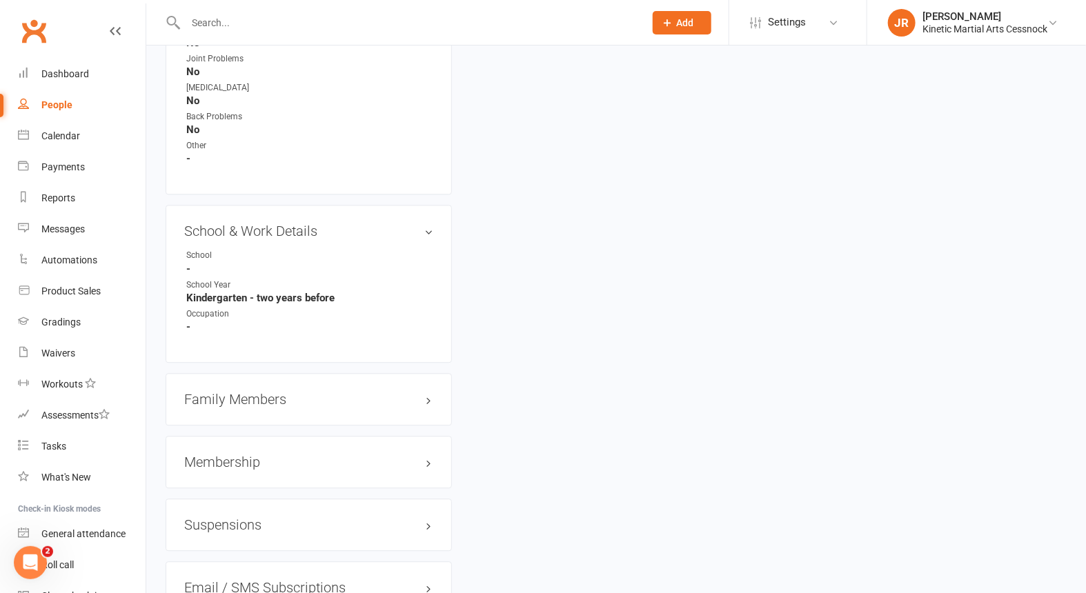
scroll to position [1150, 0]
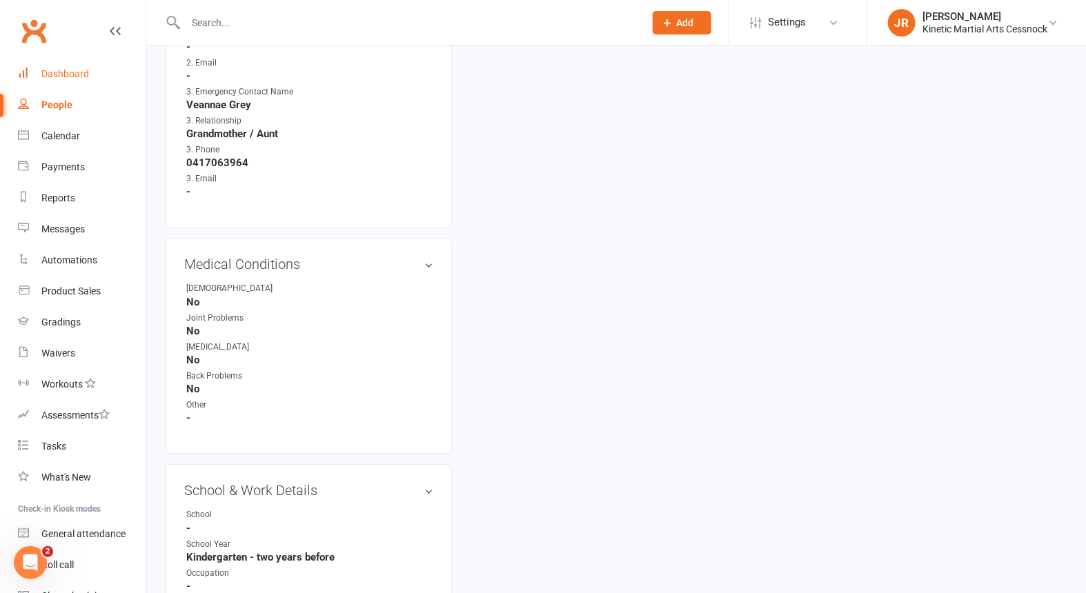
click at [64, 72] on div "Dashboard" at bounding box center [65, 73] width 48 height 11
